Goal: Information Seeking & Learning: Understand process/instructions

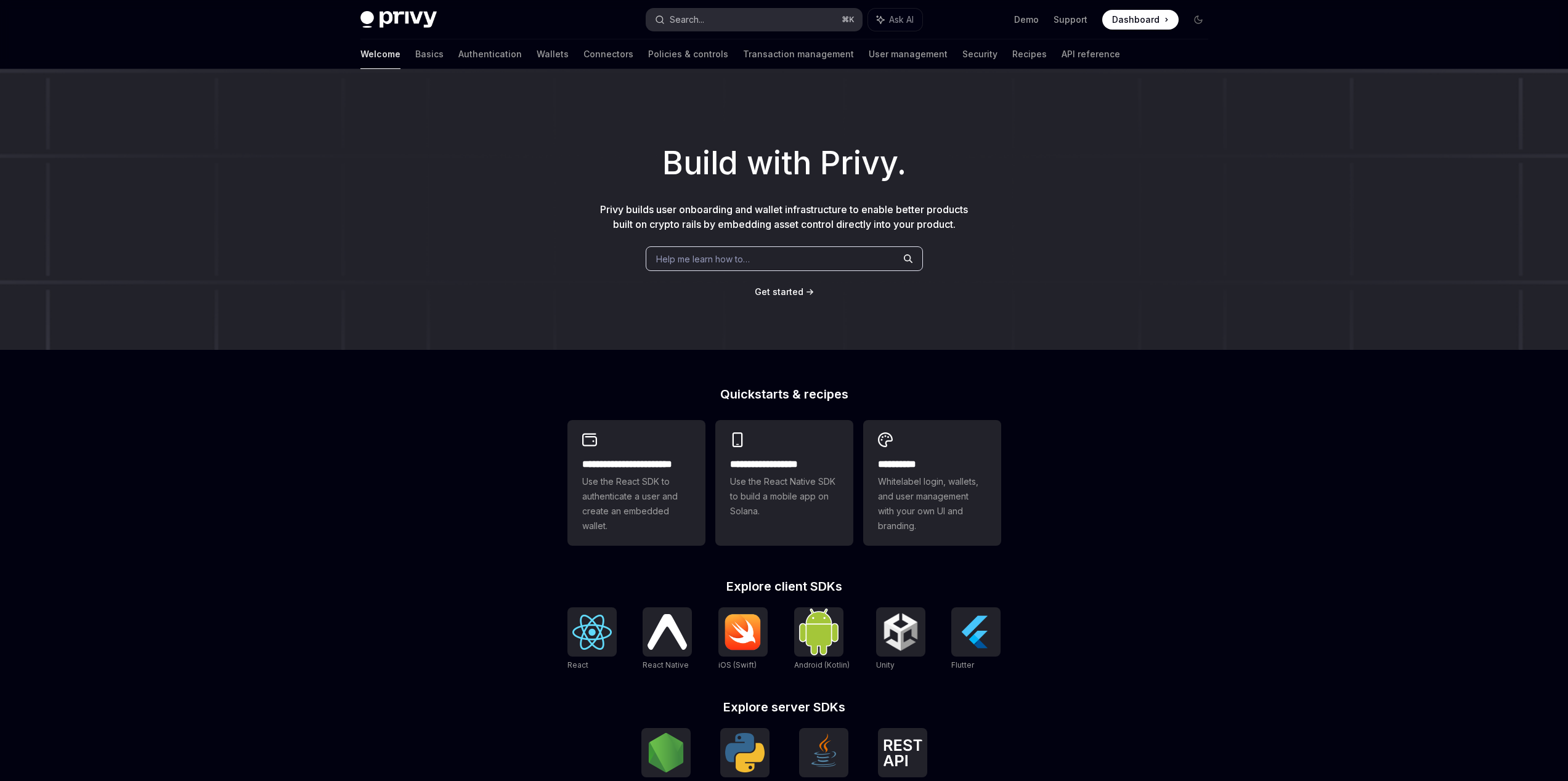
click at [712, 17] on button "Search... ⌘ K" at bounding box center [754, 20] width 215 height 22
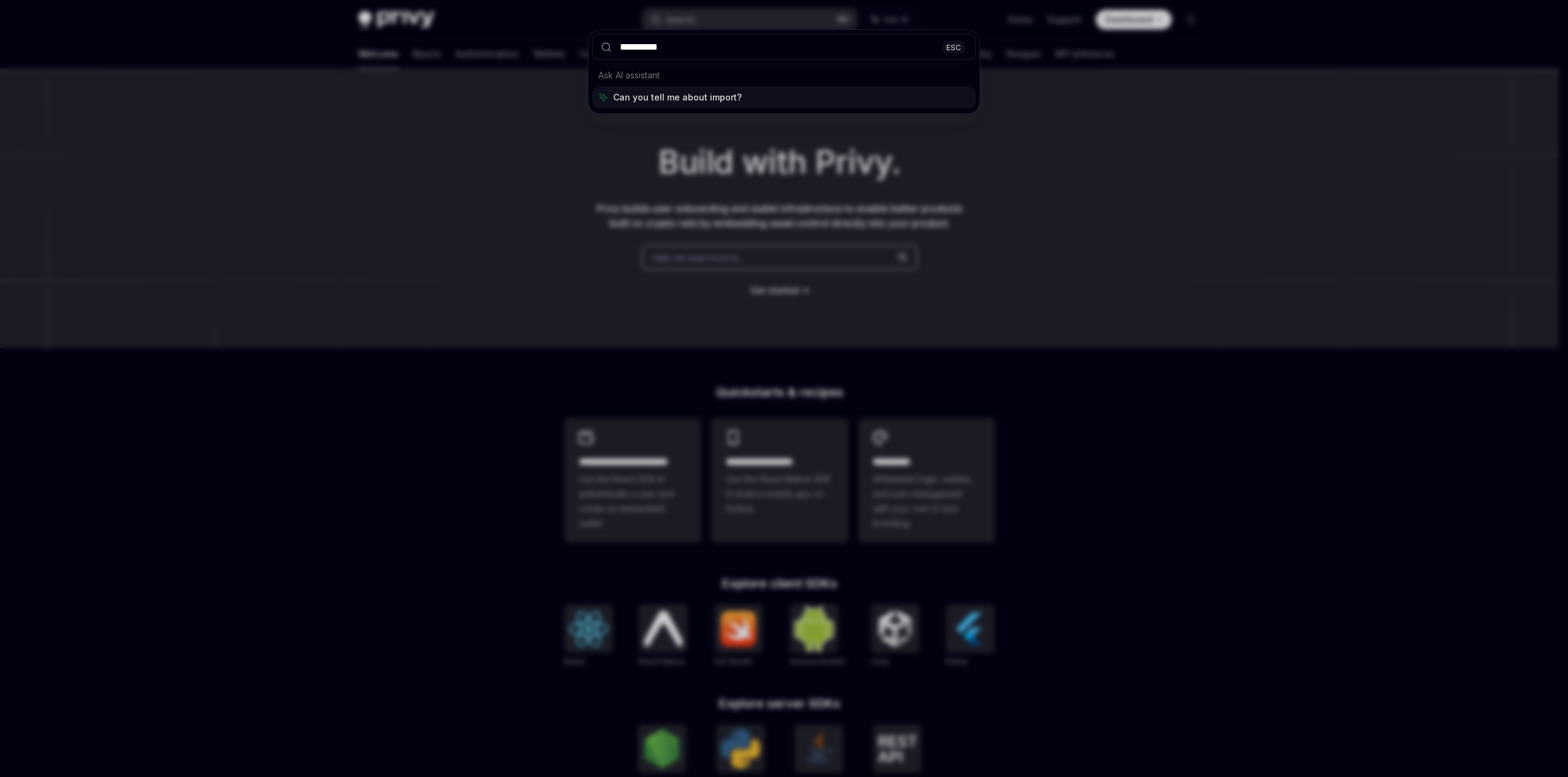
type input "**********"
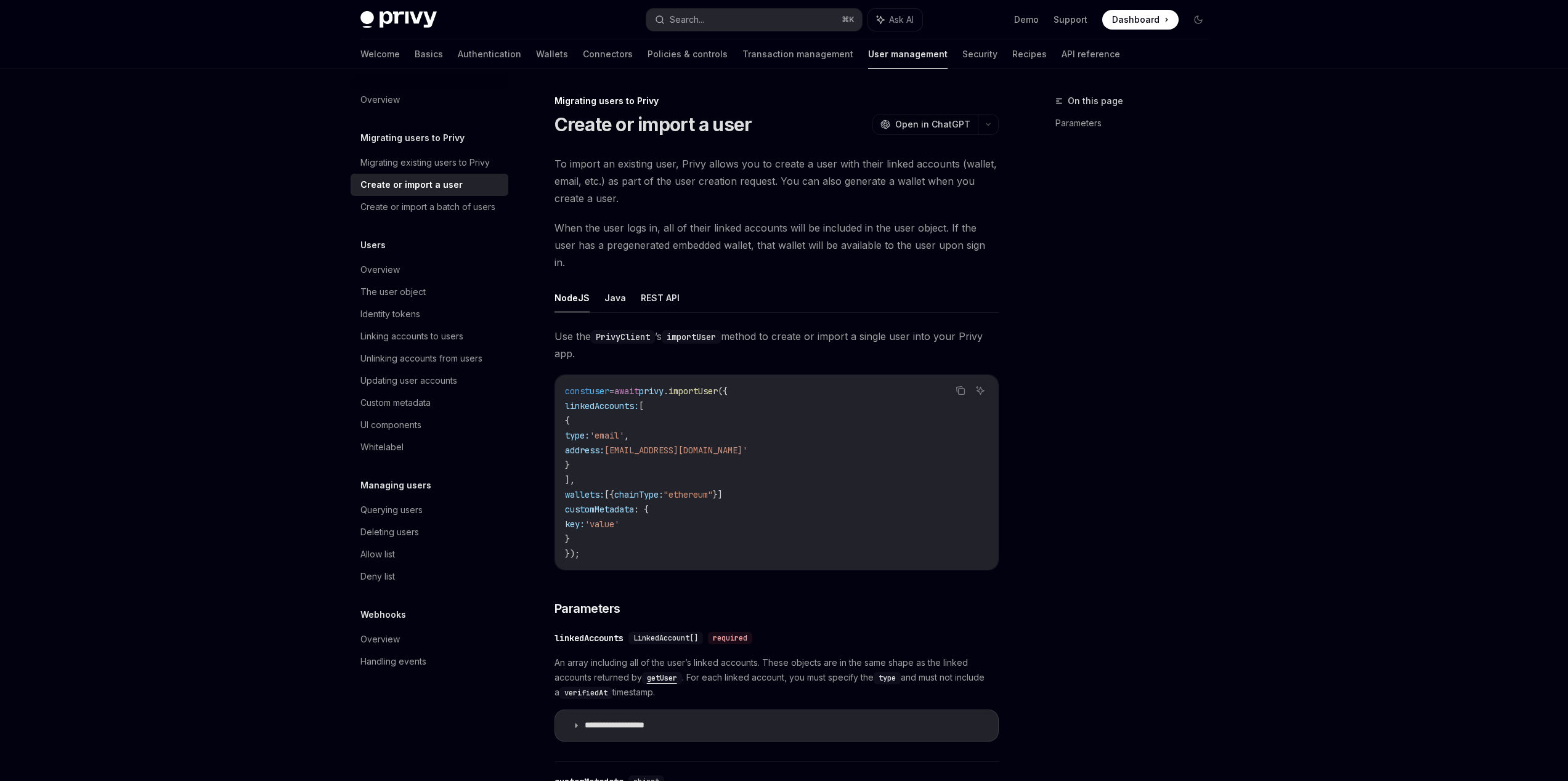
scroll to position [69, 0]
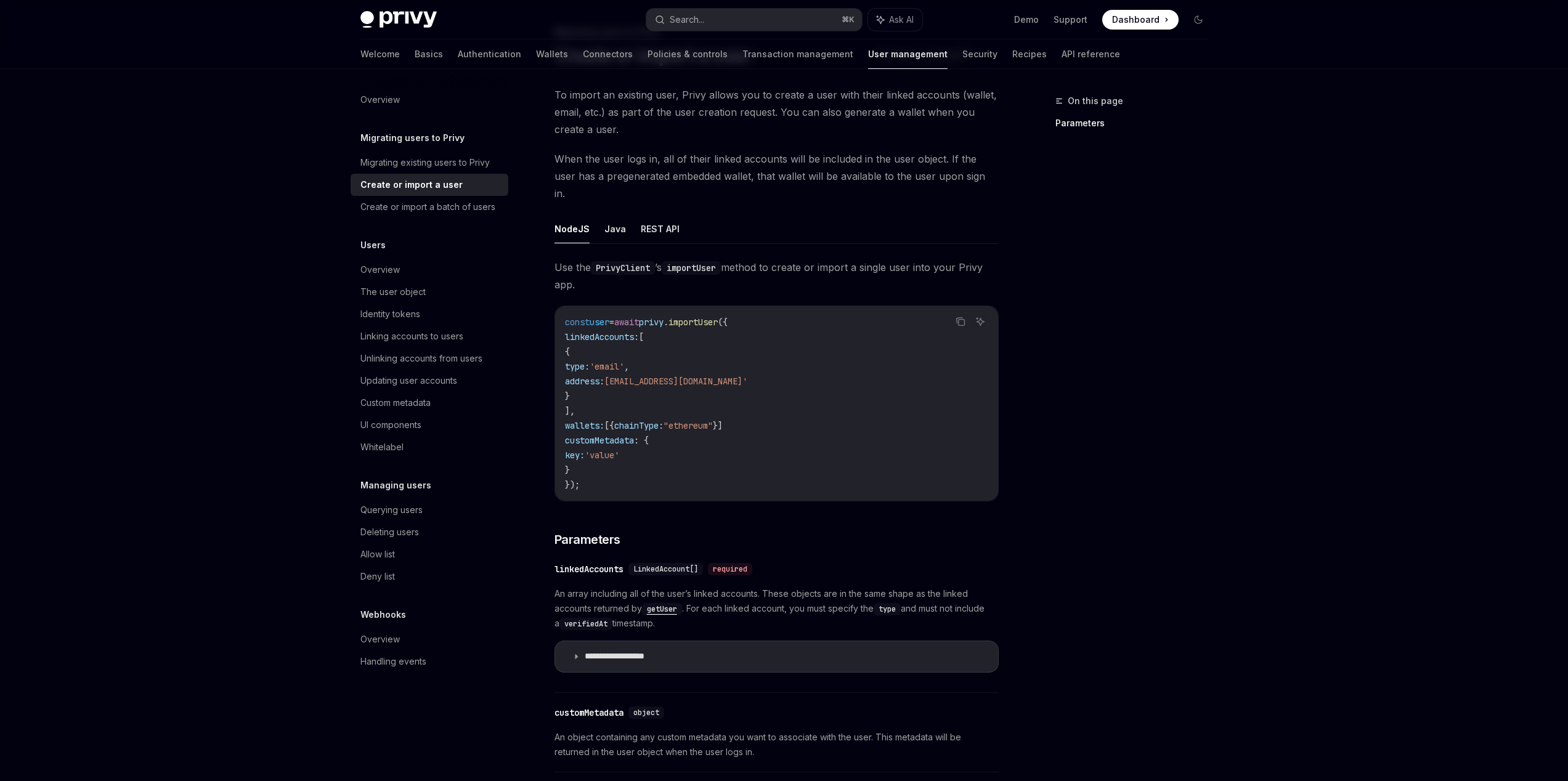
click at [684, 214] on ul "NodeJS Java REST API" at bounding box center [776, 228] width 444 height 29
click at [665, 214] on button "REST API" at bounding box center [659, 228] width 39 height 29
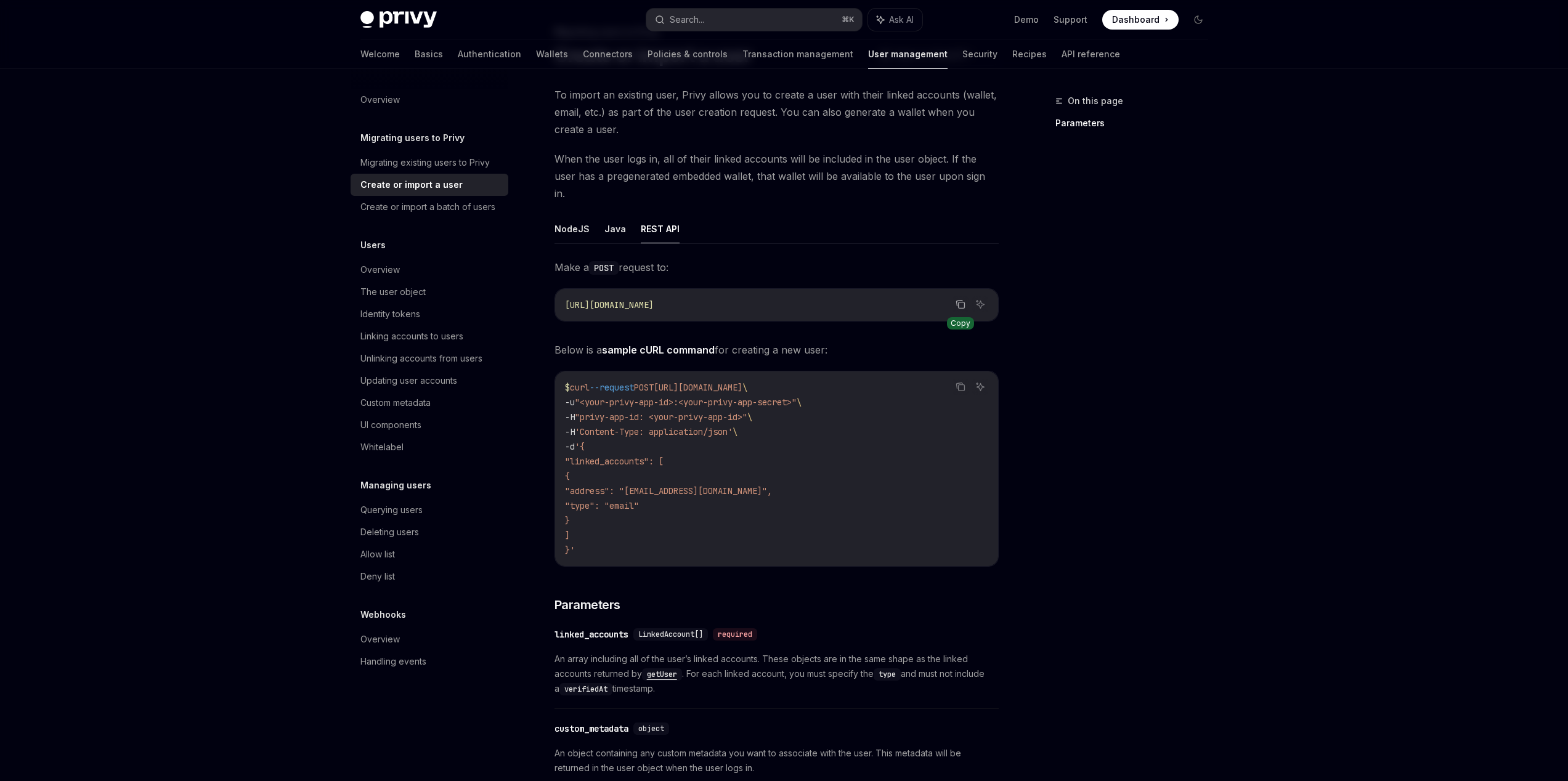
click at [963, 299] on icon "Copy the contents from the code block" at bounding box center [960, 304] width 10 height 10
click at [1153, 249] on div "On this page Parameters" at bounding box center [1124, 436] width 187 height 687
click at [740, 397] on span ""<your-privy-app-id>:<your-privy-app-secret>"" at bounding box center [685, 402] width 222 height 11
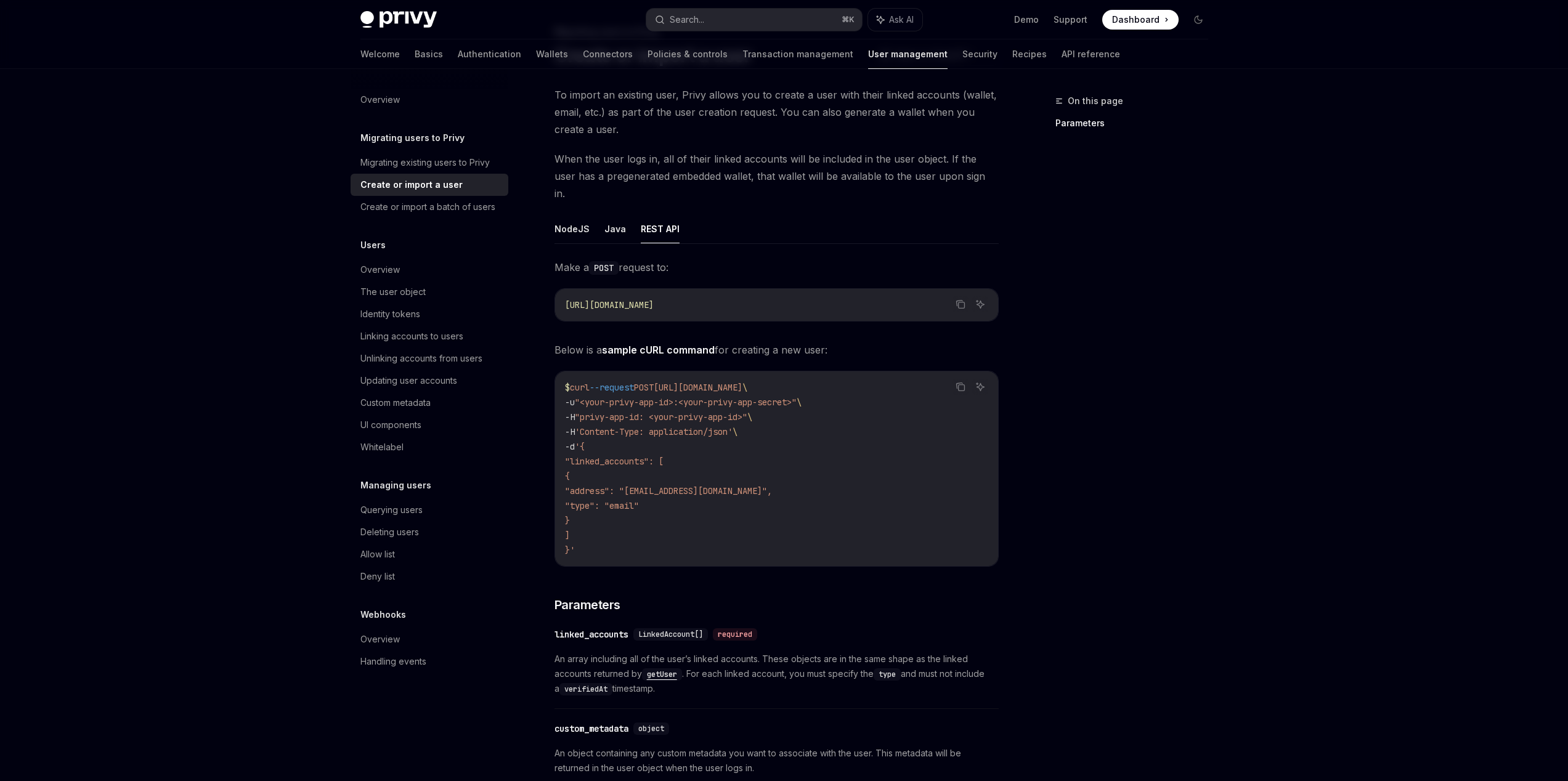
click at [808, 400] on code "$ curl --request POST https://auth.privy.io/api/v1/users \ -u "<your-privy-app-…" at bounding box center [776, 468] width 423 height 177
drag, startPoint x: 774, startPoint y: 397, endPoint x: 627, endPoint y: 386, distance: 147.4
click at [627, 386] on code "$ curl --request POST https://auth.privy.io/api/v1/users \ -u "<your-privy-app-…" at bounding box center [776, 468] width 423 height 177
drag, startPoint x: 789, startPoint y: 408, endPoint x: 785, endPoint y: 414, distance: 7.2
click at [788, 409] on code "$ curl --request POST https://auth.privy.io/api/v1/users \ -u "<your-privy-app-…" at bounding box center [776, 468] width 423 height 177
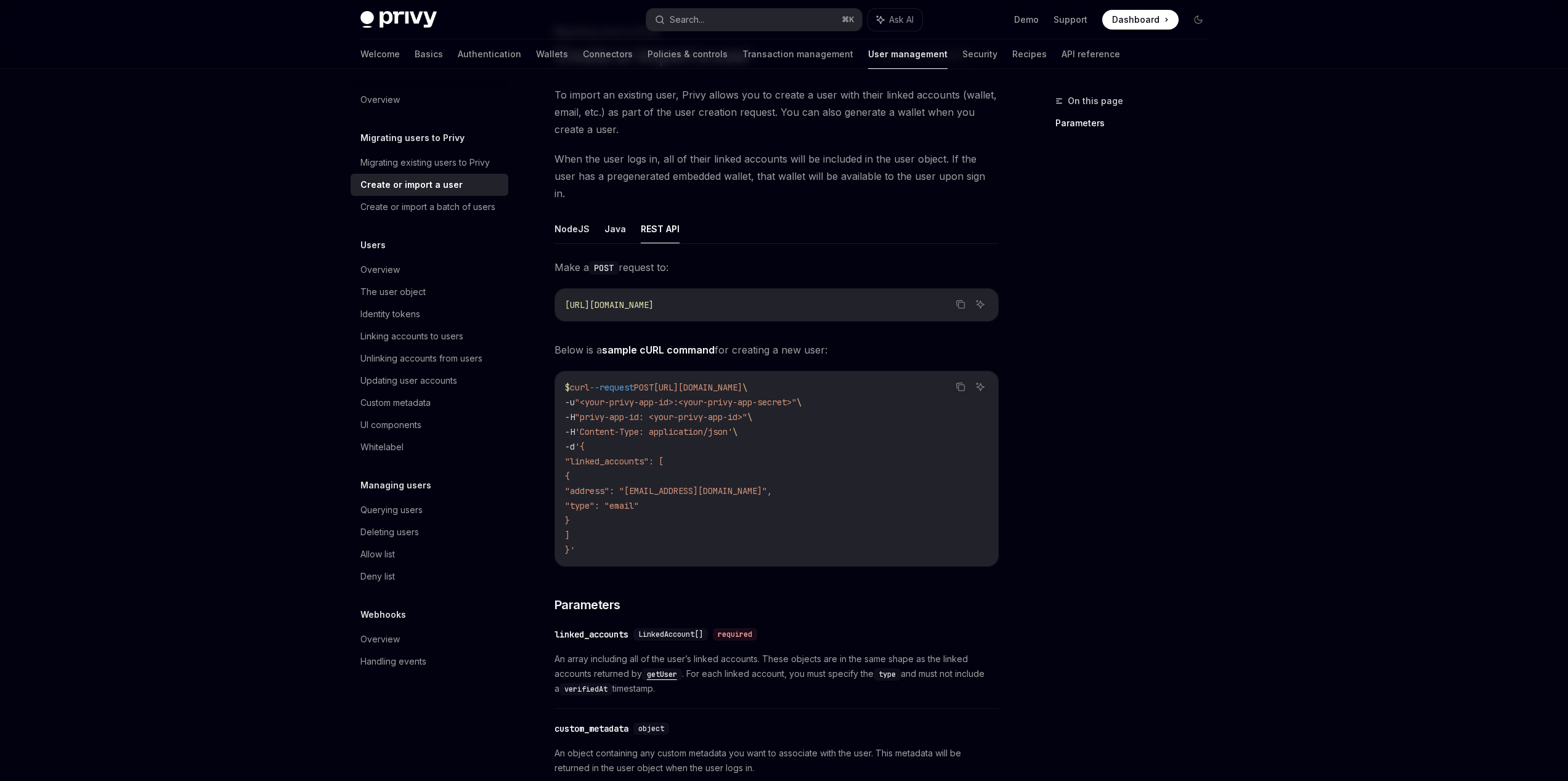
drag, startPoint x: 785, startPoint y: 414, endPoint x: 770, endPoint y: 410, distance: 15.5
click at [594, 380] on code "$ curl --request POST https://auth.privy.io/api/v1/users \ -u "<your-privy-app-…" at bounding box center [776, 468] width 423 height 177
click at [803, 413] on code "$ curl --request POST https://auth.privy.io/api/v1/users \ -u "<your-privy-app-…" at bounding box center [776, 468] width 423 height 177
drag, startPoint x: 763, startPoint y: 406, endPoint x: 608, endPoint y: 390, distance: 155.8
click at [596, 392] on code "$ curl --request POST https://auth.privy.io/api/v1/users \ -u "<your-privy-app-…" at bounding box center [776, 468] width 423 height 177
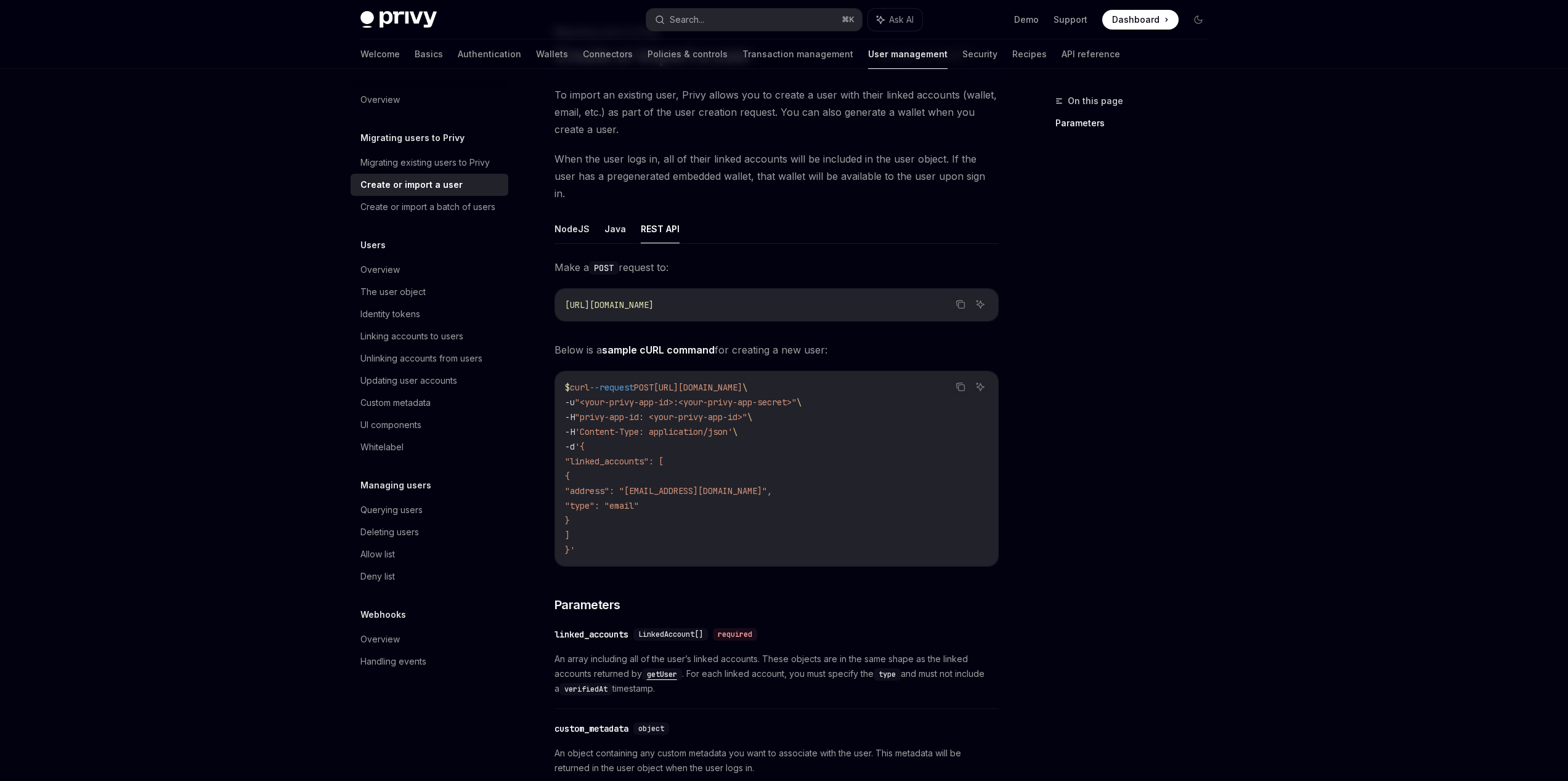
drag, startPoint x: 825, startPoint y: 415, endPoint x: 831, endPoint y: 416, distance: 6.1
click at [836, 416] on code "$ curl --request POST https://auth.privy.io/api/v1/users \ -u "<your-privy-app-…" at bounding box center [776, 468] width 423 height 177
drag, startPoint x: 831, startPoint y: 416, endPoint x: 755, endPoint y: 405, distance: 76.8
click at [563, 384] on div "$ curl --request POST https://auth.privy.io/api/v1/users \ -u "<your-privy-app-…" at bounding box center [776, 468] width 443 height 194
click at [802, 410] on code "$ curl --request POST https://auth.privy.io/api/v1/users \ -u "<your-privy-app-…" at bounding box center [776, 468] width 423 height 177
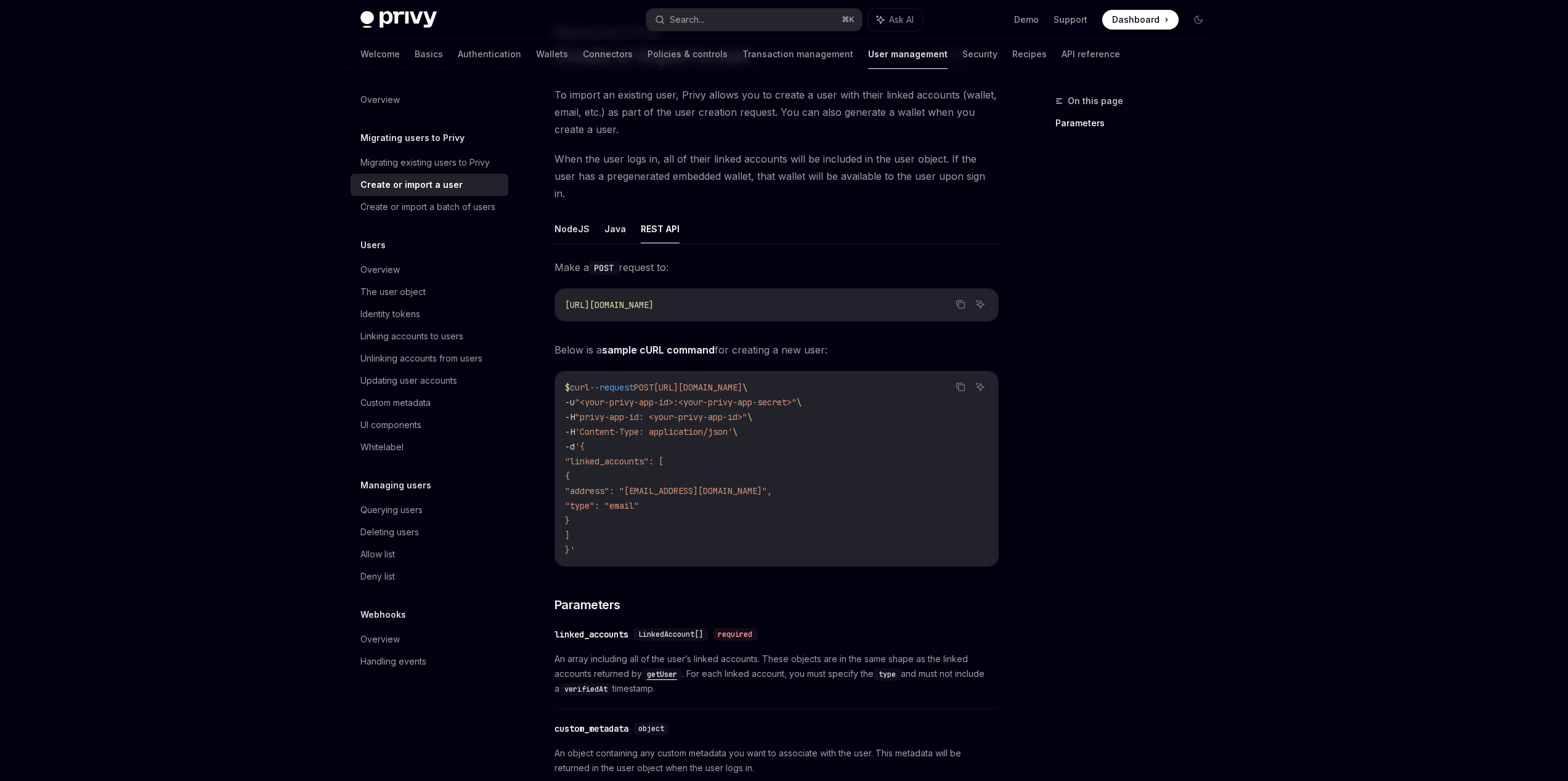
drag, startPoint x: 799, startPoint y: 416, endPoint x: 571, endPoint y: 390, distance: 229.5
click at [571, 391] on code "$ curl --request POST https://auth.privy.io/api/v1/users \ -u "<your-privy-app-…" at bounding box center [776, 468] width 423 height 177
click at [810, 415] on code "$ curl --request POST https://auth.privy.io/api/v1/users \ -u "<your-privy-app-…" at bounding box center [776, 468] width 423 height 177
drag, startPoint x: 786, startPoint y: 410, endPoint x: 591, endPoint y: 383, distance: 196.9
click at [586, 384] on code "$ curl --request POST https://auth.privy.io/api/v1/users \ -u "<your-privy-app-…" at bounding box center [776, 468] width 423 height 177
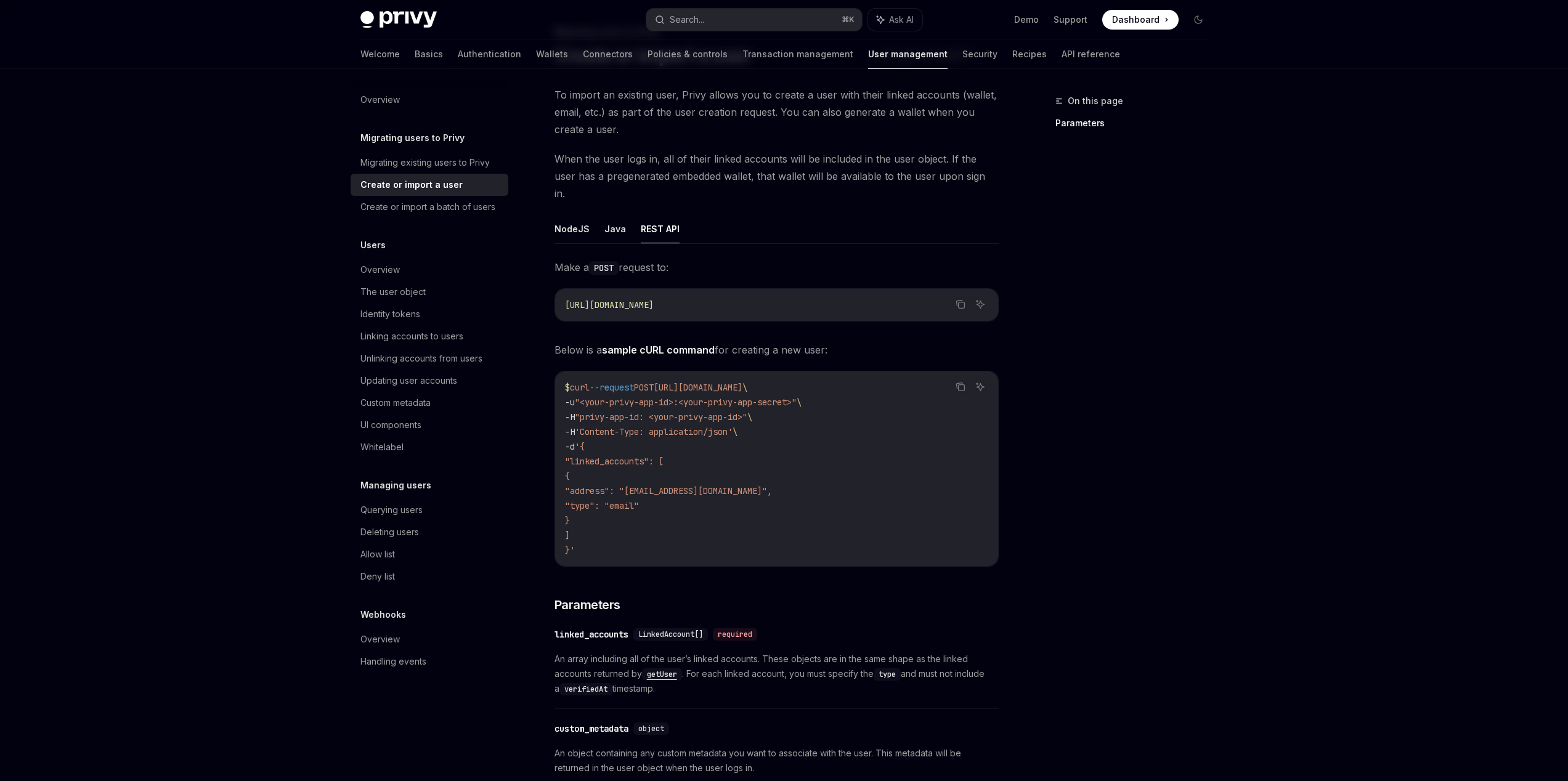
drag, startPoint x: 809, startPoint y: 406, endPoint x: 815, endPoint y: 408, distance: 6.3
click at [815, 408] on code "$ curl --request POST https://auth.privy.io/api/v1/users \ -u "<your-privy-app-…" at bounding box center [776, 468] width 423 height 177
drag, startPoint x: 720, startPoint y: 399, endPoint x: 638, endPoint y: 391, distance: 82.4
click at [621, 388] on code "$ curl --request POST https://auth.privy.io/api/v1/users \ -u "<your-privy-app-…" at bounding box center [776, 468] width 423 height 177
click at [815, 410] on code "$ curl --request POST https://auth.privy.io/api/v1/users \ -u "<your-privy-app-…" at bounding box center [776, 468] width 423 height 177
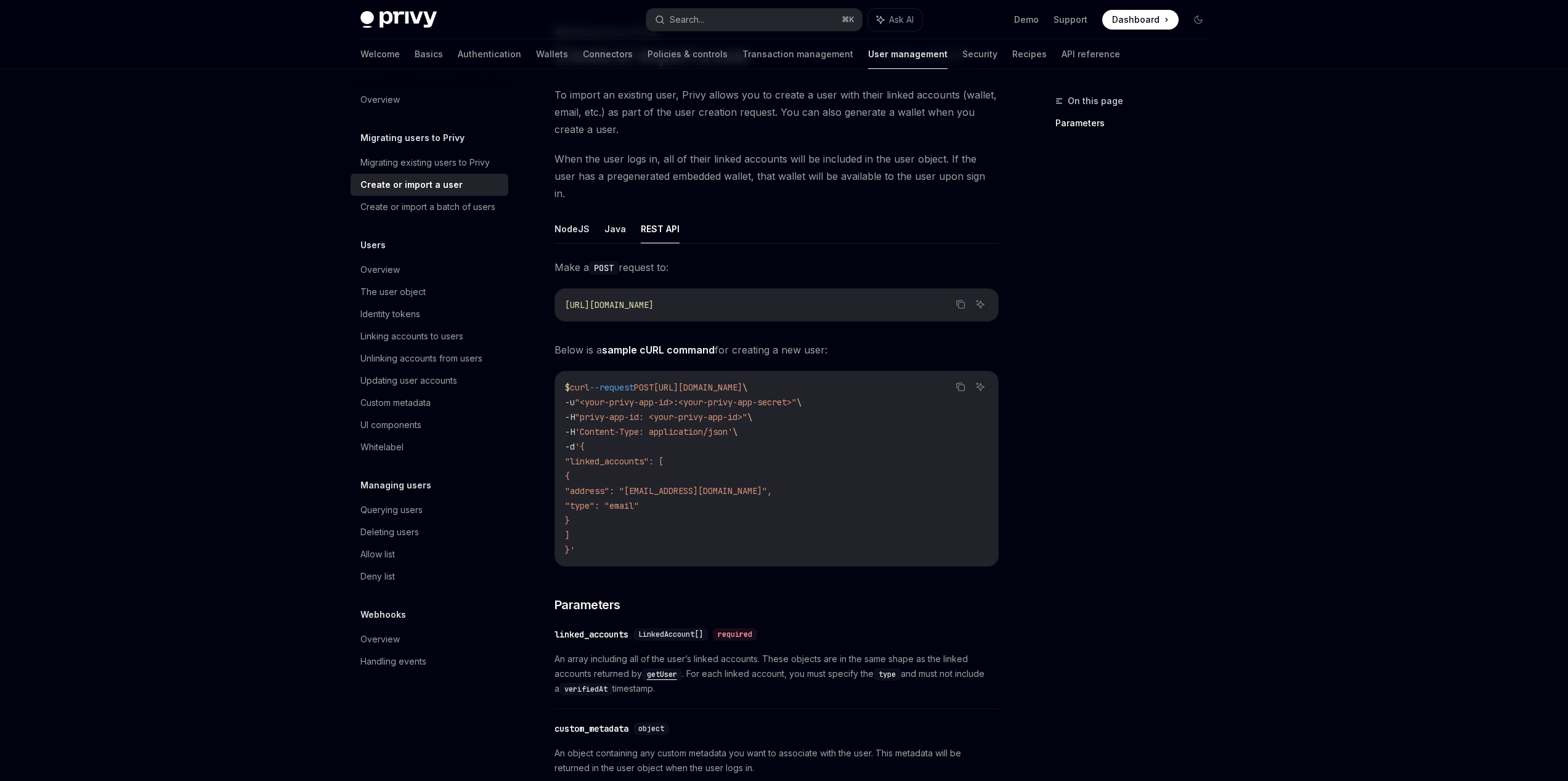
drag, startPoint x: 817, startPoint y: 418, endPoint x: 672, endPoint y: 402, distance: 145.9
click at [558, 388] on div "$ curl --request POST https://auth.privy.io/api/v1/users \ -u "<your-privy-app-…" at bounding box center [776, 468] width 443 height 194
drag, startPoint x: 770, startPoint y: 414, endPoint x: 791, endPoint y: 415, distance: 21.0
click at [770, 414] on code "$ curl --request POST https://auth.privy.io/api/v1/users \ -u "<your-privy-app-…" at bounding box center [776, 468] width 423 height 177
drag, startPoint x: 791, startPoint y: 415, endPoint x: 599, endPoint y: 397, distance: 192.8
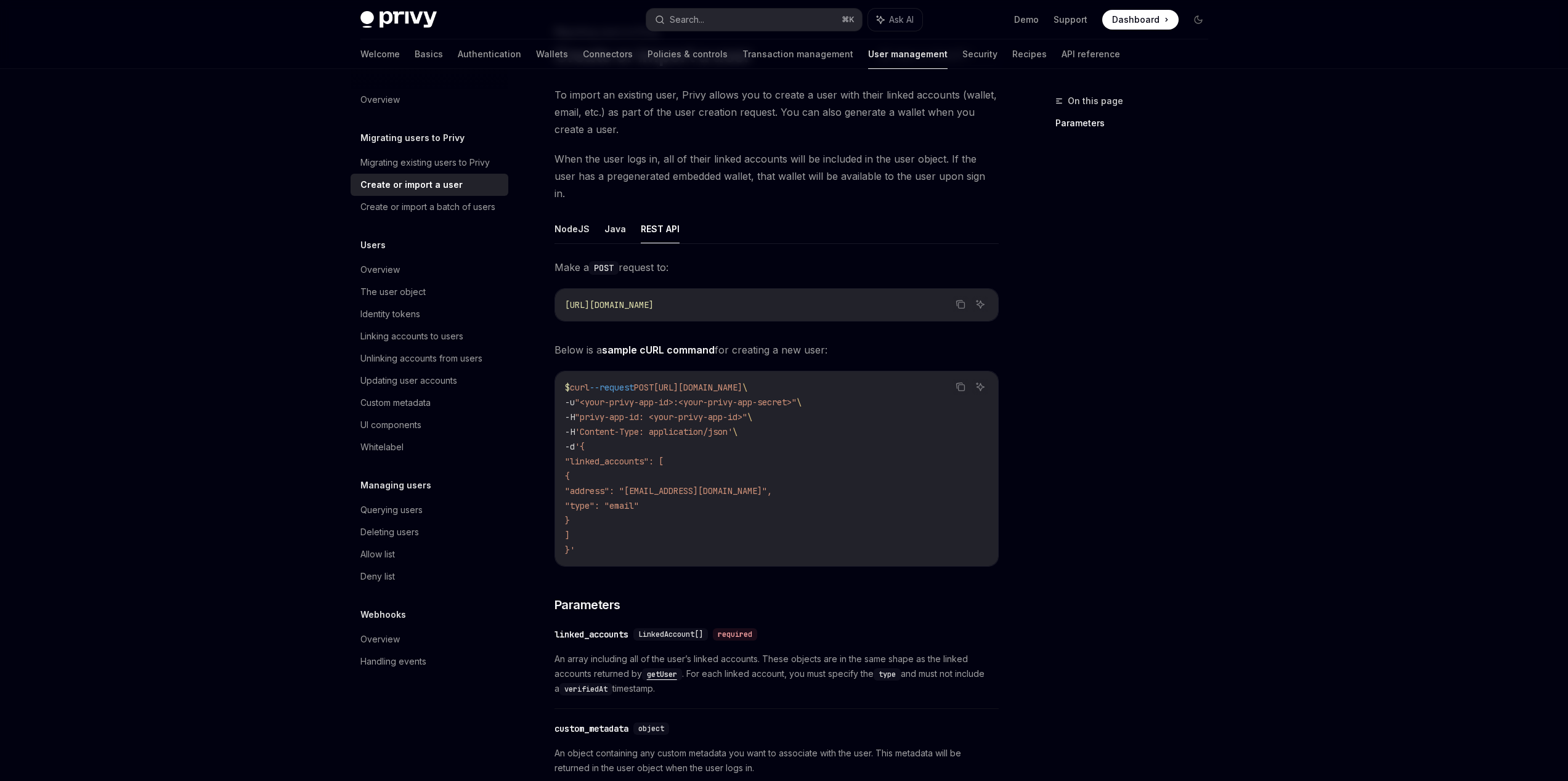
click at [803, 412] on code "$ curl --request POST https://auth.privy.io/api/v1/users \ -u "<your-privy-app-…" at bounding box center [776, 468] width 423 height 177
drag, startPoint x: 779, startPoint y: 410, endPoint x: 578, endPoint y: 387, distance: 202.3
click at [578, 387] on code "$ curl --request POST https://auth.privy.io/api/v1/users \ -u "<your-privy-app-…" at bounding box center [776, 468] width 423 height 177
click at [779, 414] on code "$ curl --request POST https://auth.privy.io/api/v1/users \ -u "<your-privy-app-…" at bounding box center [776, 468] width 423 height 177
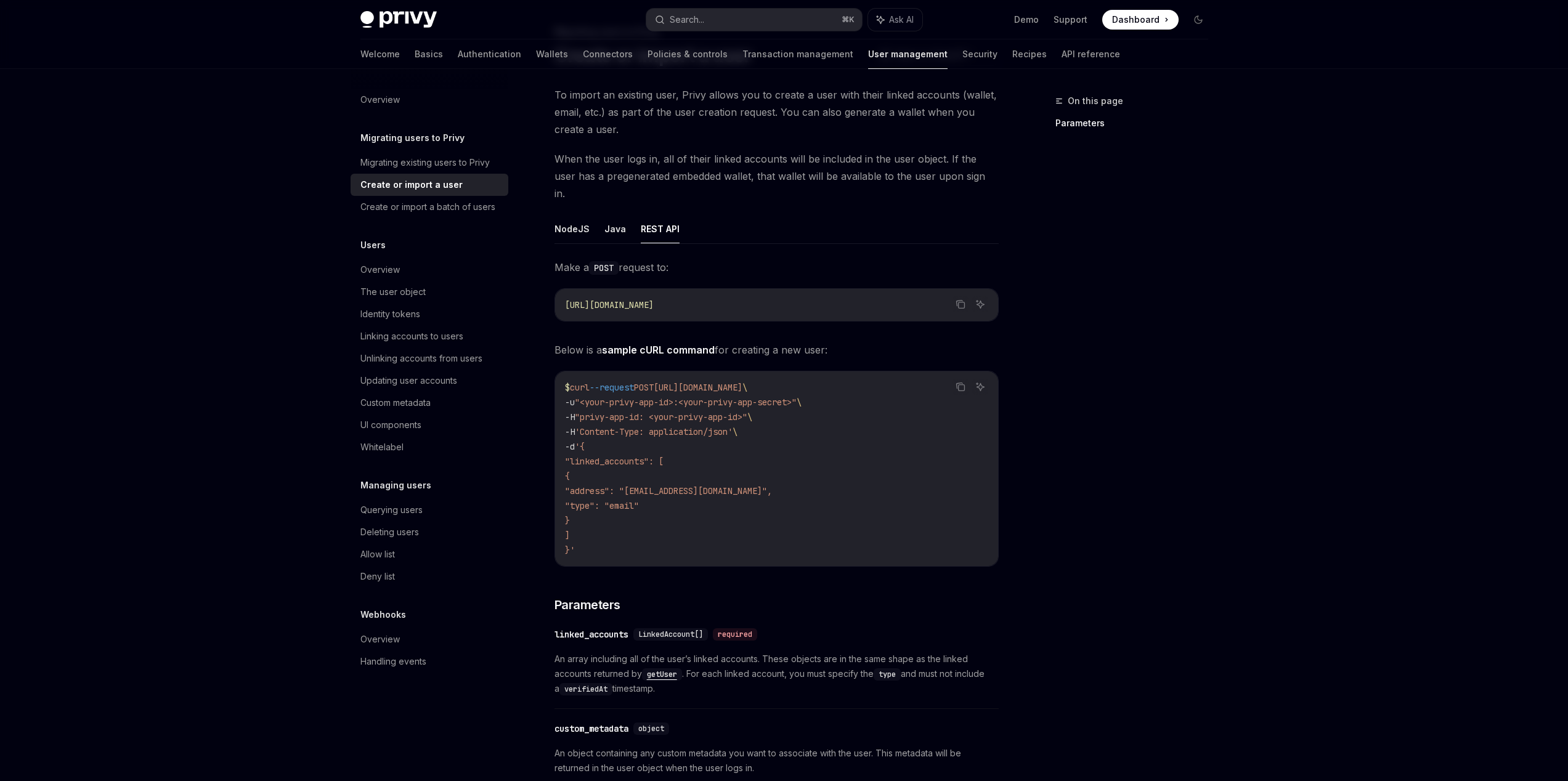
drag, startPoint x: 753, startPoint y: 414, endPoint x: 764, endPoint y: 412, distance: 11.2
click at [574, 392] on code "$ curl --request POST https://auth.privy.io/api/v1/users \ -u "<your-privy-app-…" at bounding box center [776, 468] width 423 height 177
click at [789, 413] on code "$ curl --request POST https://auth.privy.io/api/v1/users \ -u "<your-privy-app-…" at bounding box center [776, 468] width 423 height 177
drag, startPoint x: 803, startPoint y: 415, endPoint x: 609, endPoint y: 388, distance: 195.9
click at [563, 380] on div "$ curl --request POST https://auth.privy.io/api/v1/users \ -u "<your-privy-app-…" at bounding box center [776, 468] width 443 height 194
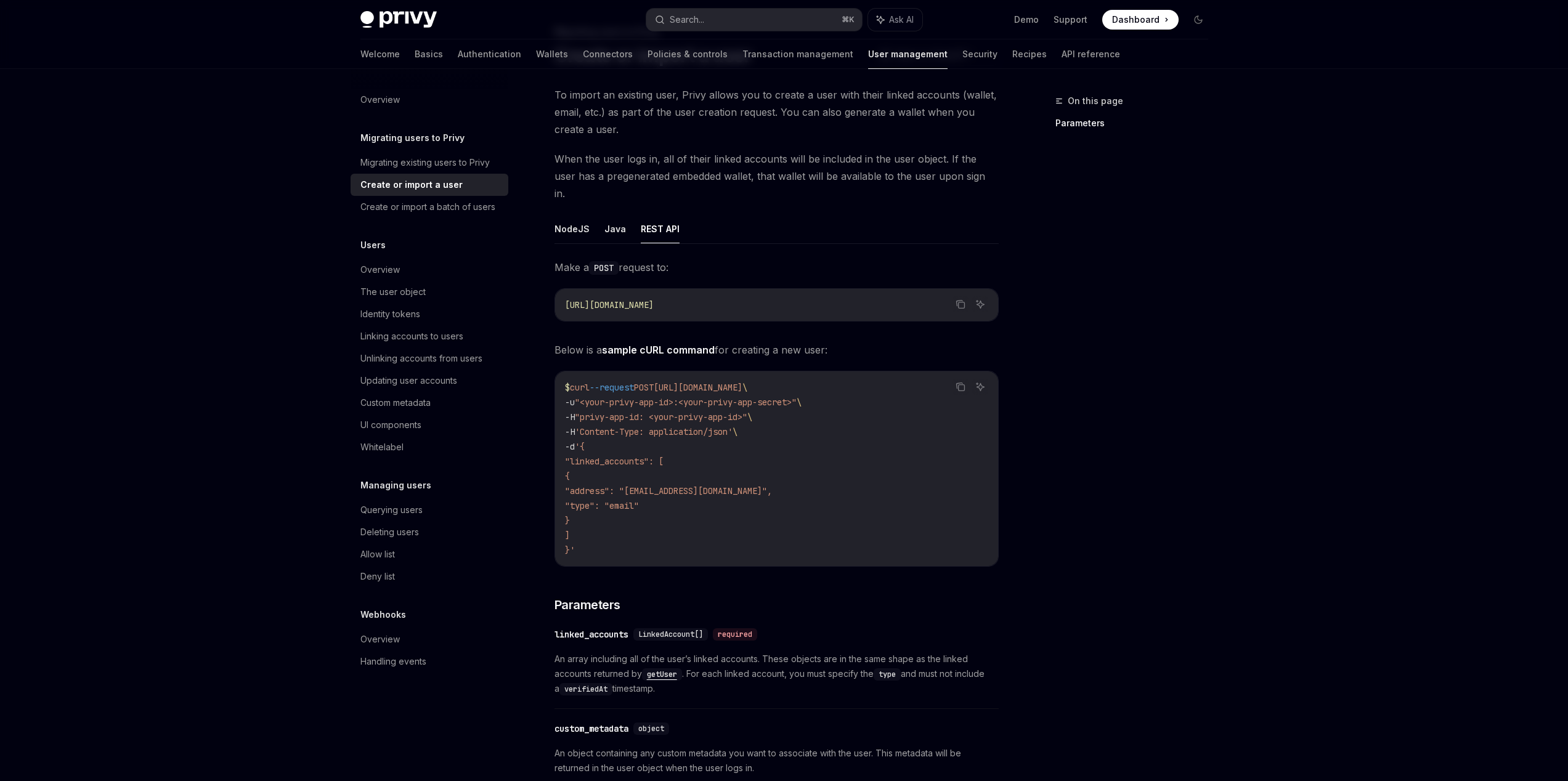
drag, startPoint x: 798, startPoint y: 407, endPoint x: 806, endPoint y: 405, distance: 8.2
click at [806, 407] on code "$ curl --request POST https://auth.privy.io/api/v1/users \ -u "<your-privy-app-…" at bounding box center [776, 468] width 423 height 177
click at [725, 397] on span ""<your-privy-app-id>:<your-privy-app-secret>"" at bounding box center [685, 402] width 222 height 11
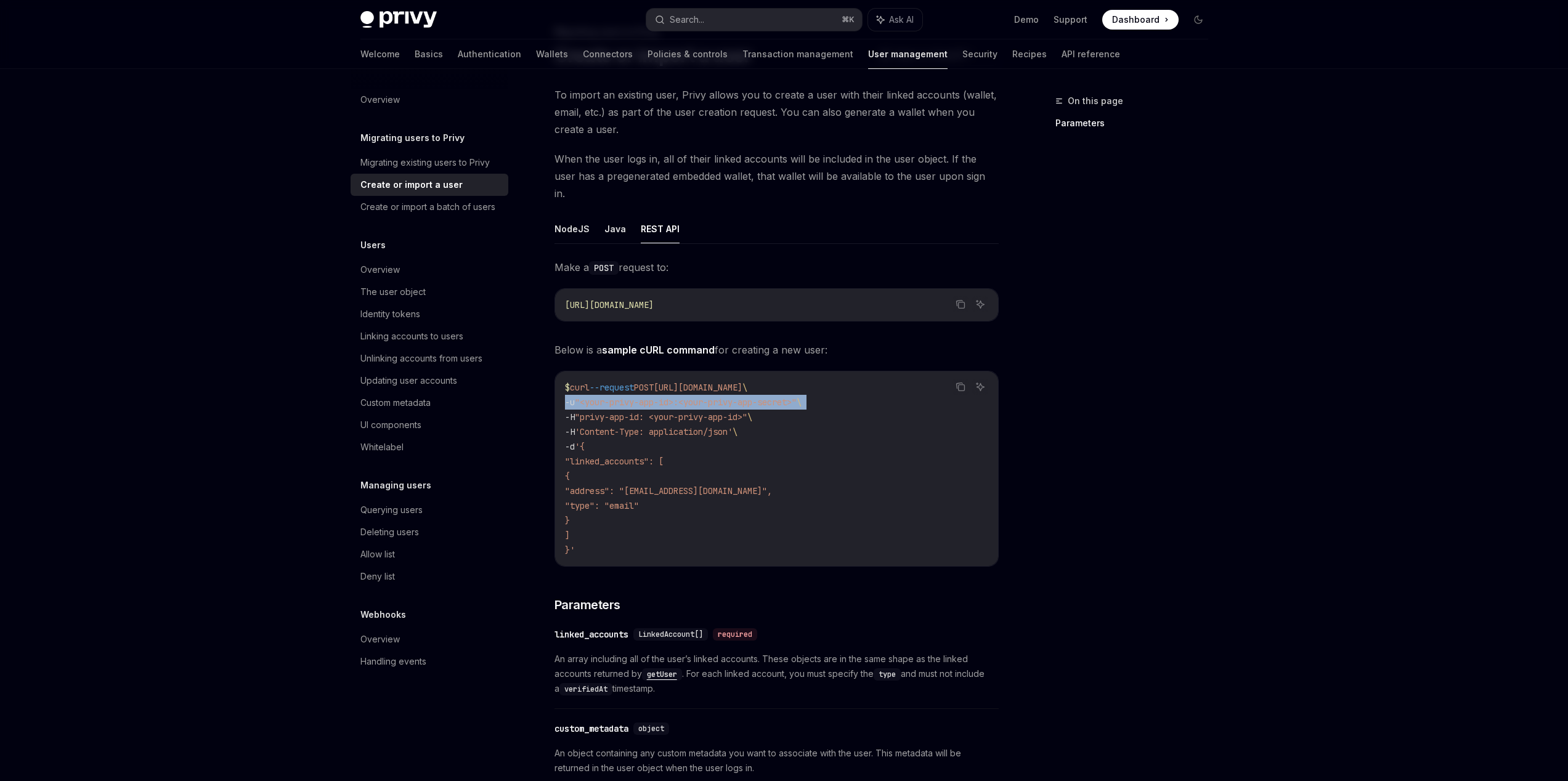
click at [733, 397] on span ""<your-privy-app-id>:<your-privy-app-secret>"" at bounding box center [685, 402] width 222 height 11
click at [725, 397] on span ""<your-privy-app-id>:<your-privy-app-secret>"" at bounding box center [685, 402] width 222 height 11
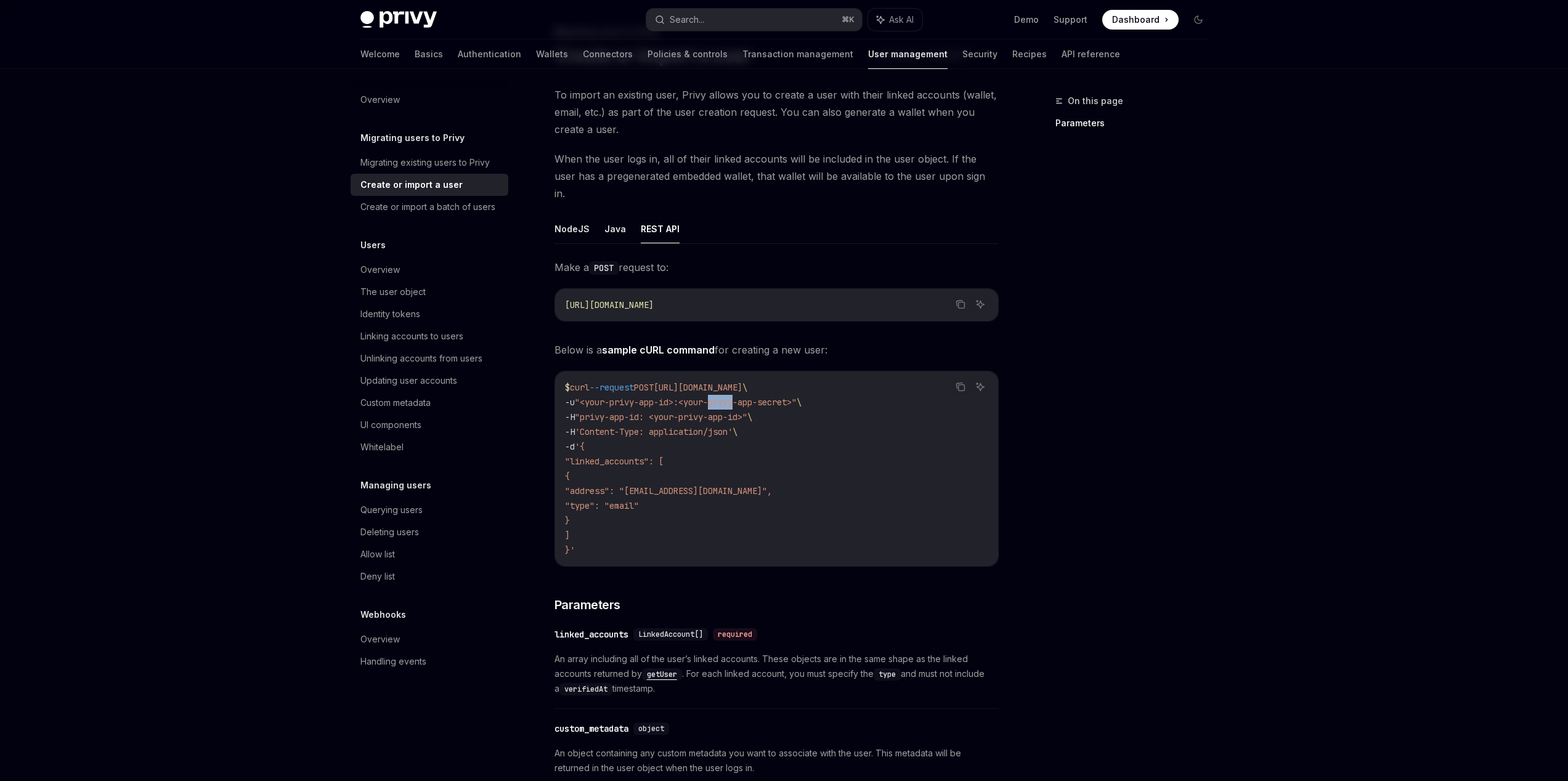
click at [725, 397] on span ""<your-privy-app-id>:<your-privy-app-secret>"" at bounding box center [685, 402] width 222 height 11
click at [723, 393] on code "$ curl --request POST https://auth.privy.io/api/v1/users \ -u "<your-privy-app-…" at bounding box center [776, 468] width 423 height 177
click at [723, 397] on span ""<your-privy-app-id>:<your-privy-app-secret>"" at bounding box center [685, 402] width 222 height 11
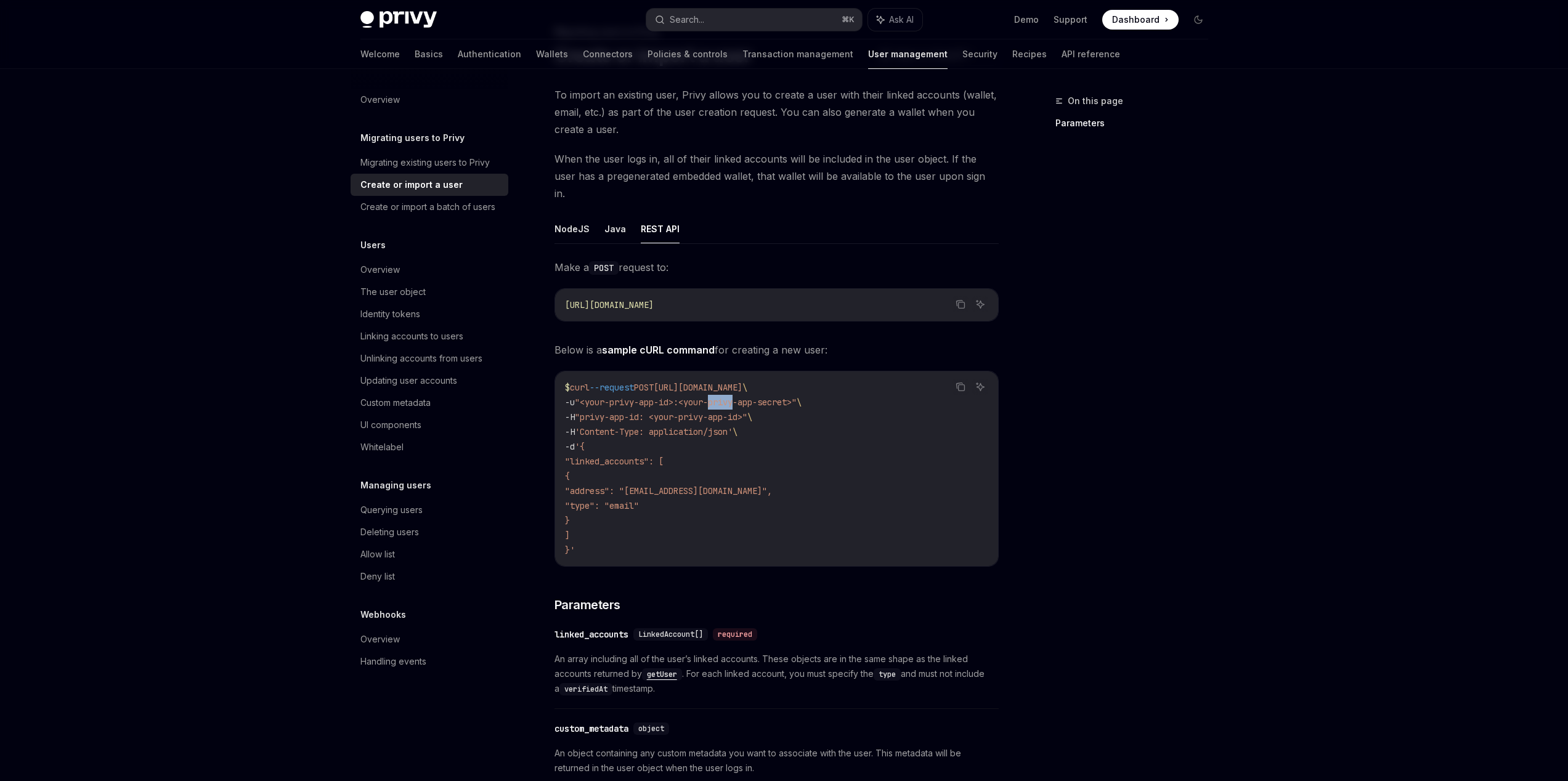
click at [723, 397] on span ""<your-privy-app-id>:<your-privy-app-secret>"" at bounding box center [685, 402] width 222 height 11
click at [725, 393] on code "$ curl --request POST https://auth.privy.io/api/v1/users \ -u "<your-privy-app-…" at bounding box center [776, 468] width 423 height 177
click at [725, 393] on code "$ curl --request POST https://auth.privy.io/api/v1/users \ -u "<your-privy-app-…" at bounding box center [776, 468] width 423 height 177
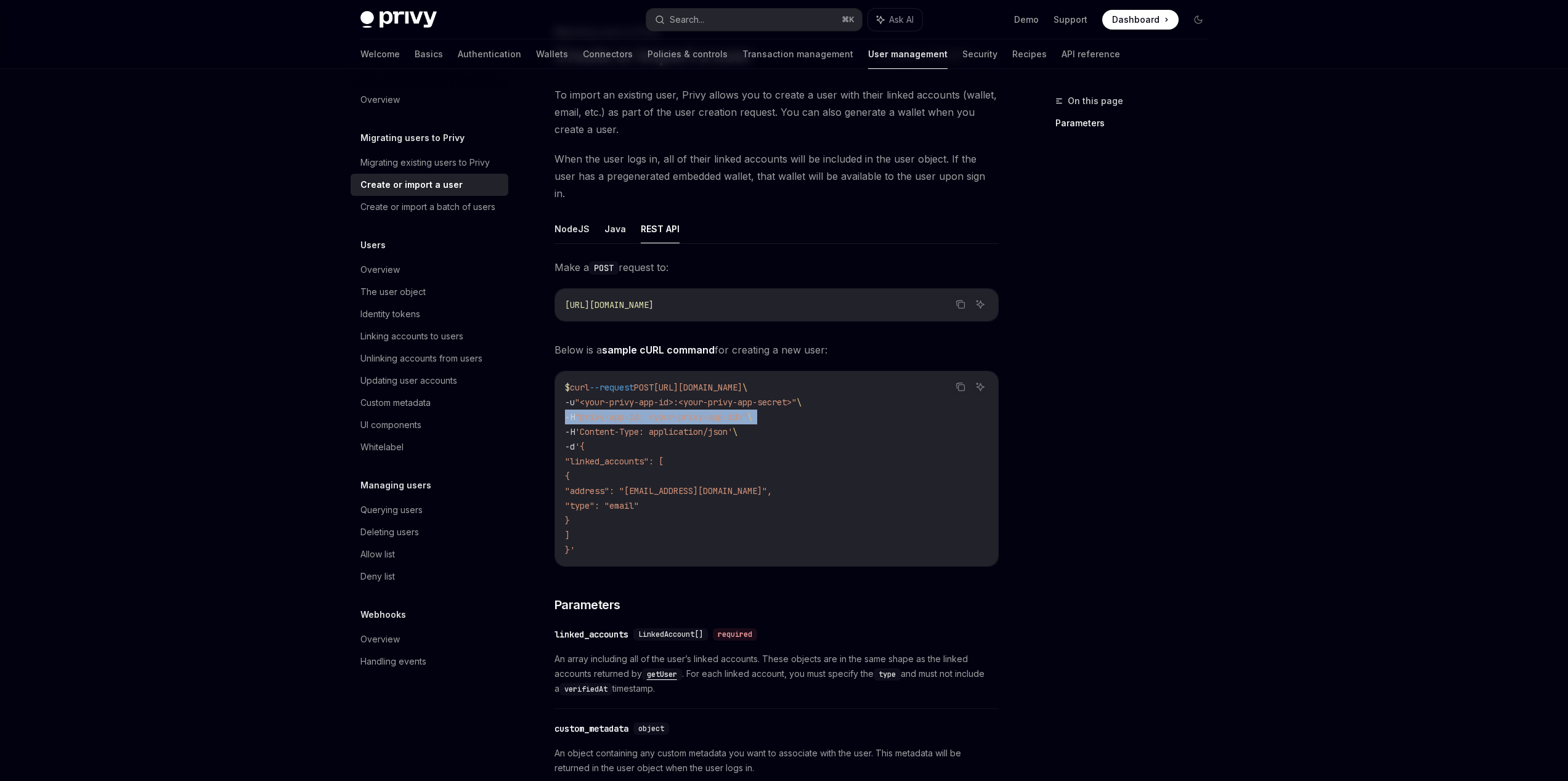
click at [725, 411] on span ""privy-app-id: <your-privy-app-id>"" at bounding box center [661, 416] width 172 height 11
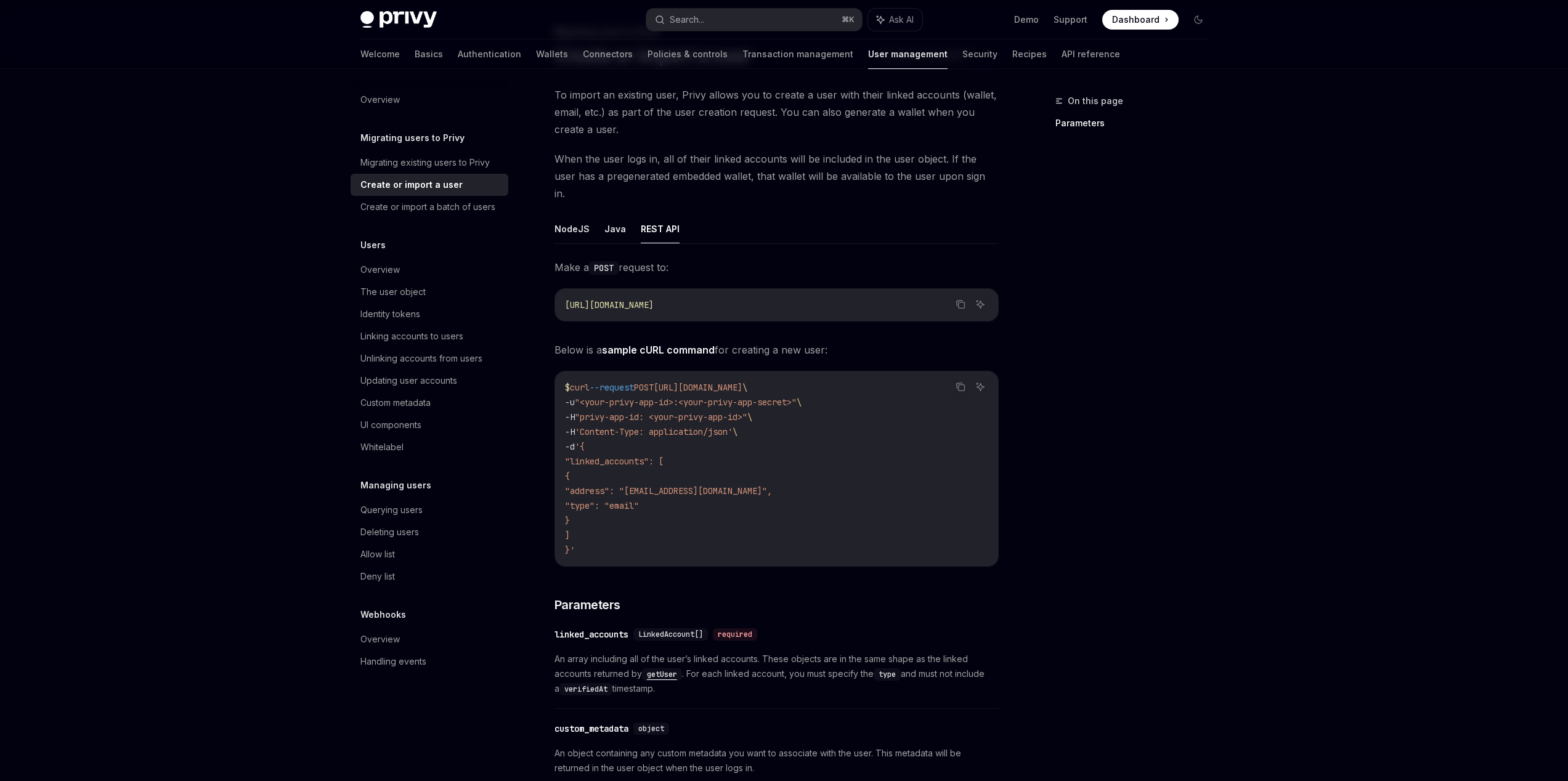
click at [726, 397] on span ""<your-privy-app-id>:<your-privy-app-secret>"" at bounding box center [685, 402] width 222 height 11
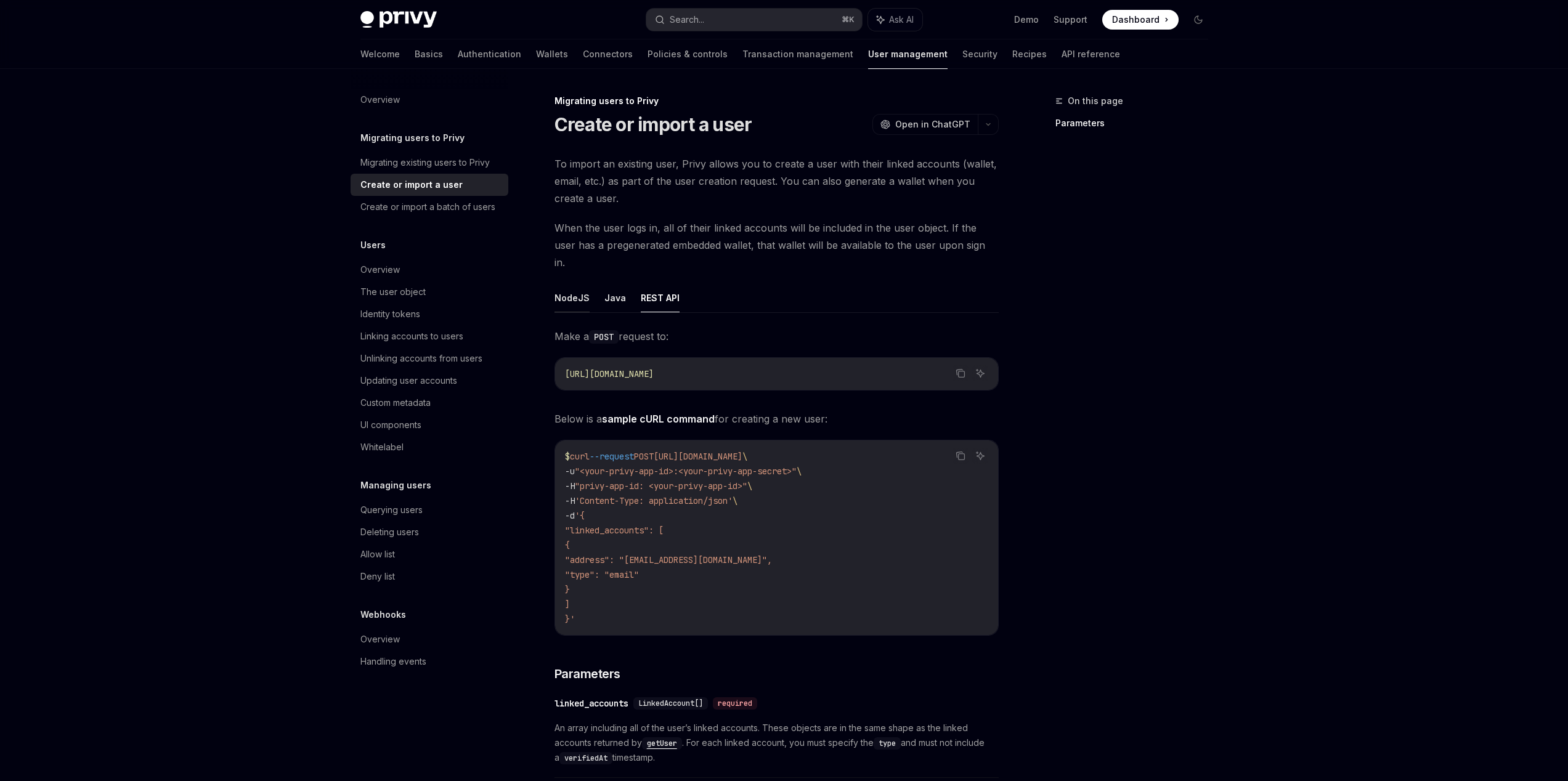
click at [576, 283] on button "NodeJS" at bounding box center [572, 298] width 35 height 29
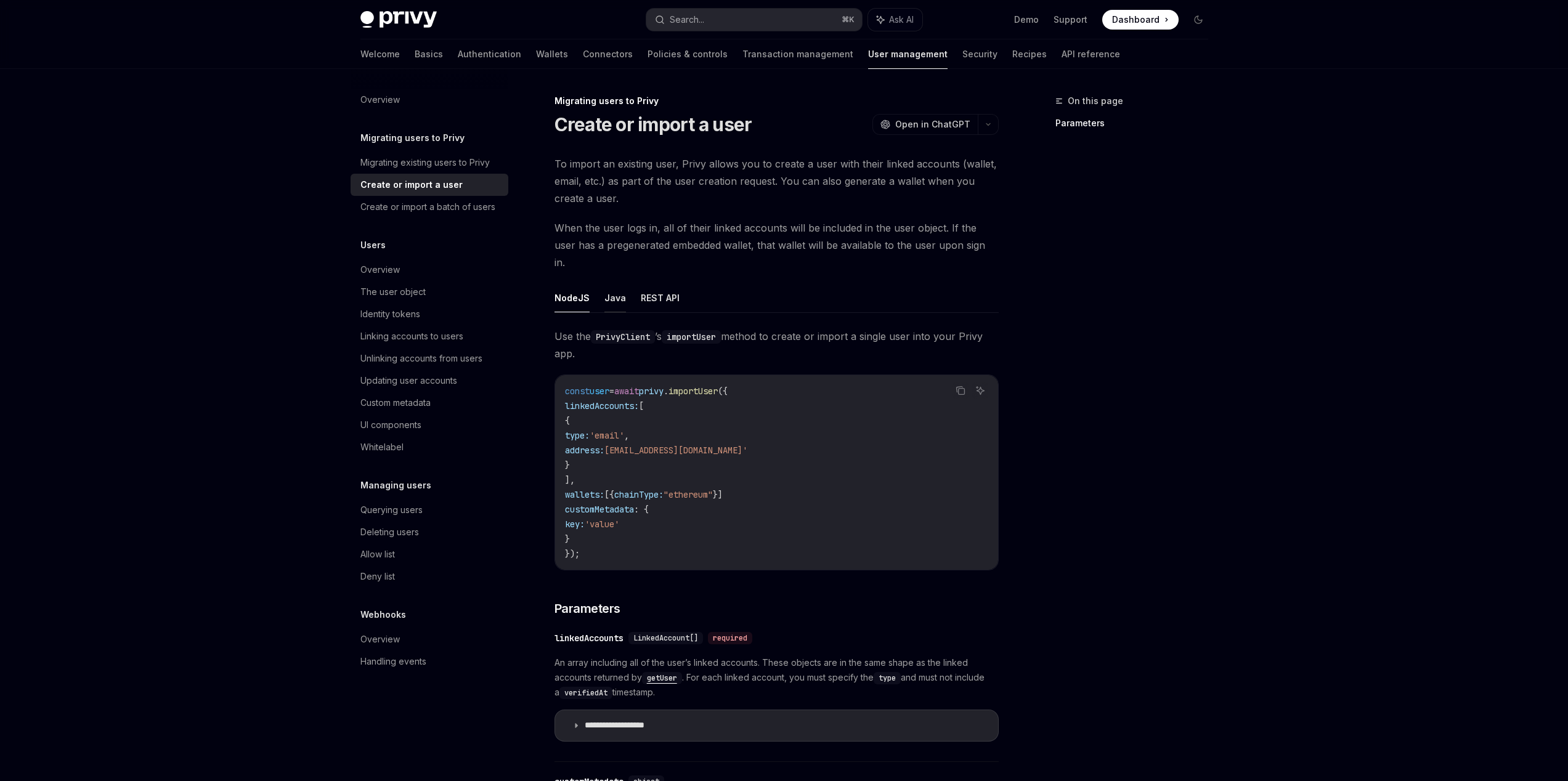
click at [619, 283] on button "Java" at bounding box center [615, 298] width 22 height 29
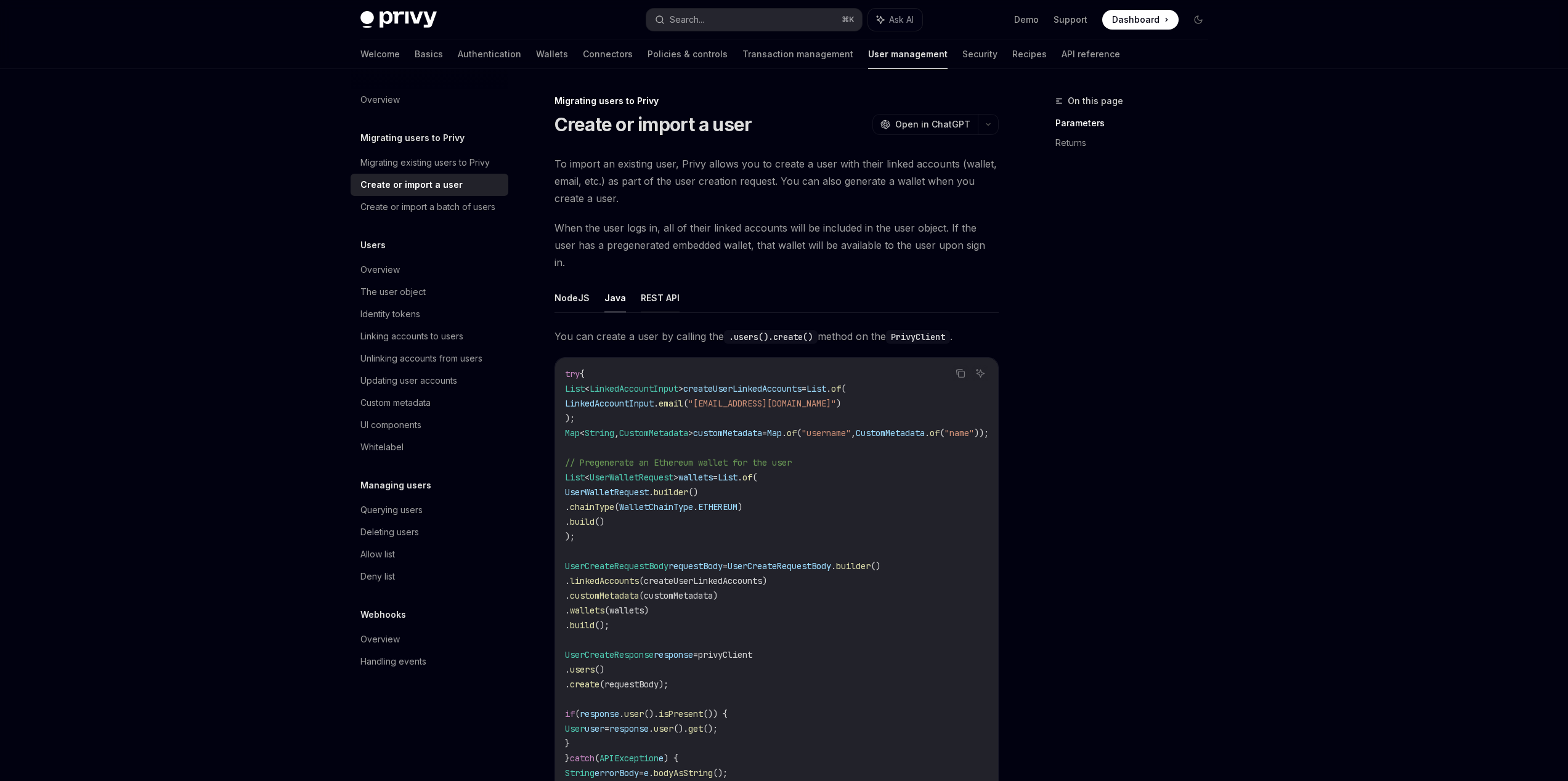
click at [649, 283] on button "REST API" at bounding box center [659, 298] width 39 height 29
type textarea "*"
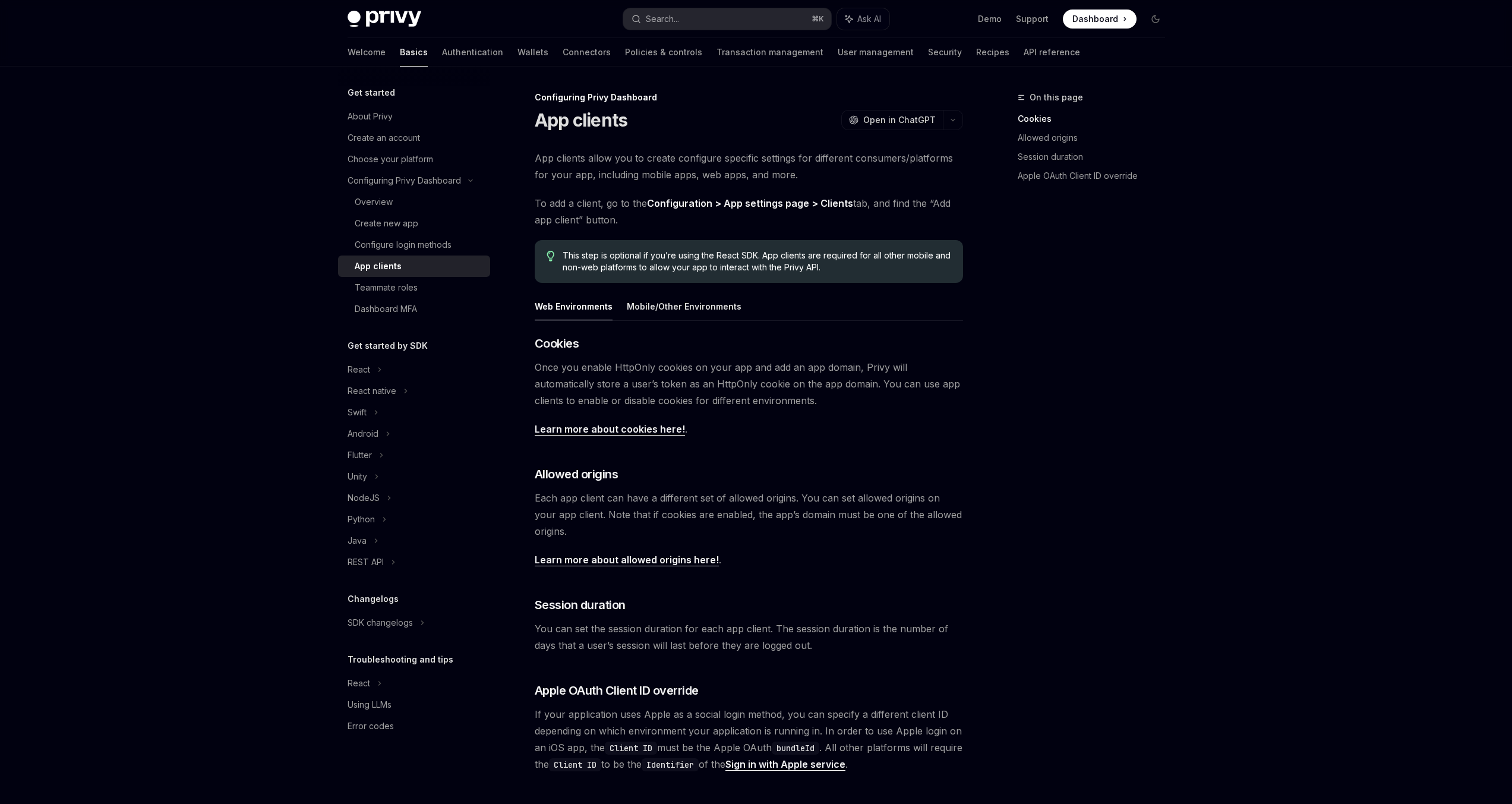
click at [738, 163] on span "App clients allow you to create configure specific settings for different consu…" at bounding box center [748, 166] width 428 height 33
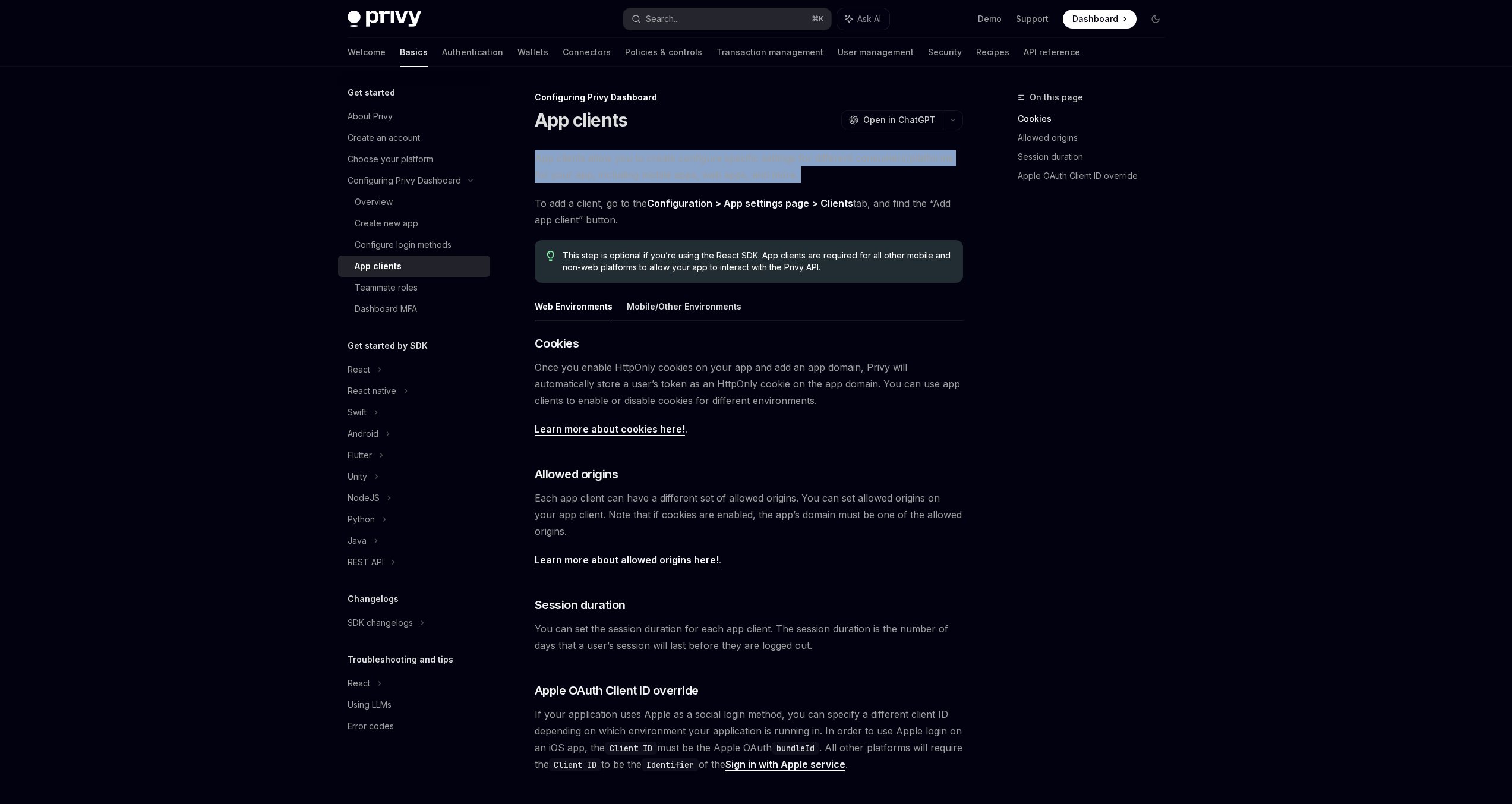
click at [738, 163] on span "App clients allow you to create configure specific settings for different consu…" at bounding box center [748, 166] width 428 height 33
click at [743, 167] on span "App clients allow you to create configure specific settings for different consu…" at bounding box center [748, 166] width 428 height 33
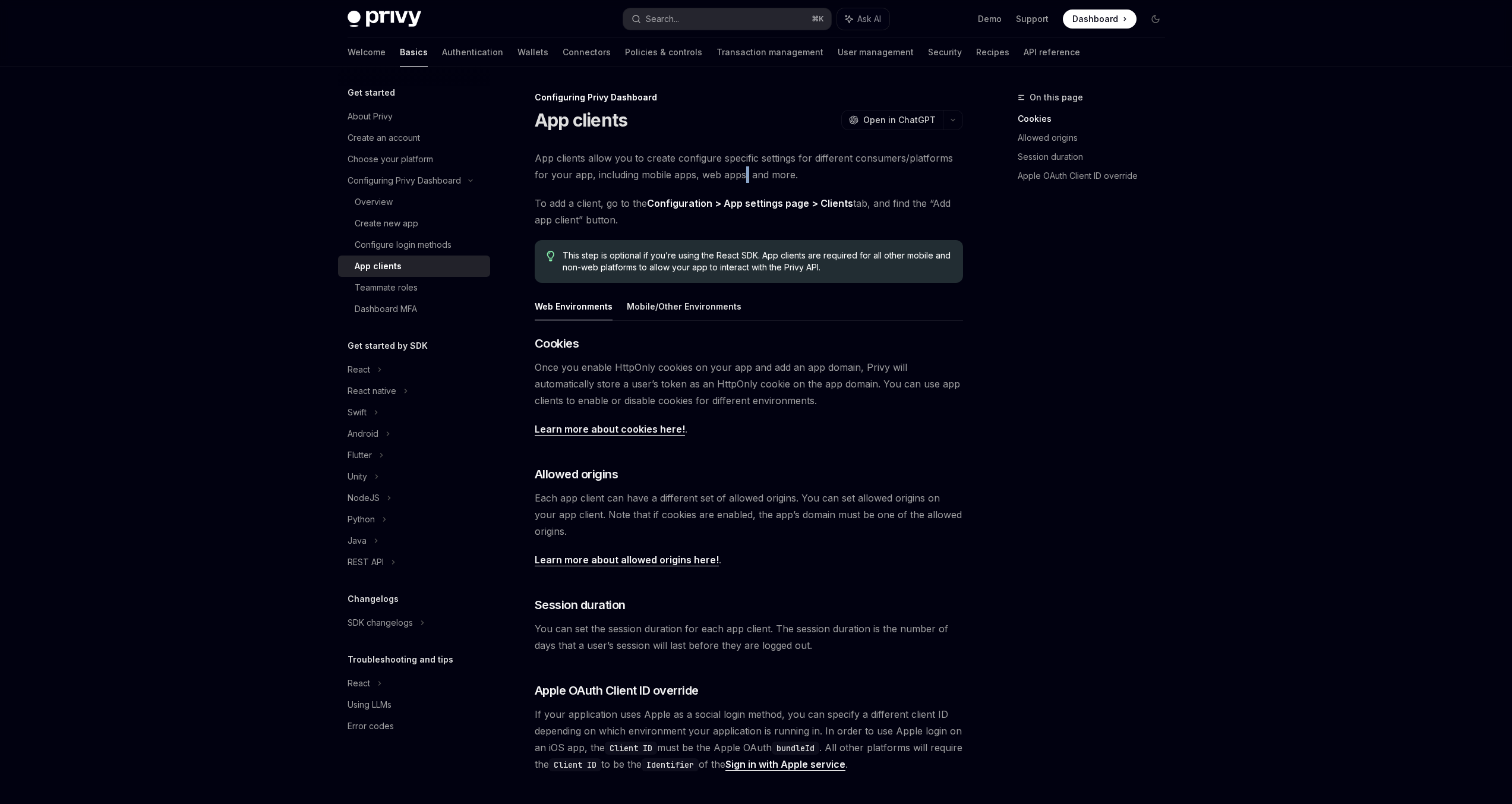
click at [743, 167] on span "App clients allow you to create configure specific settings for different consu…" at bounding box center [748, 166] width 428 height 33
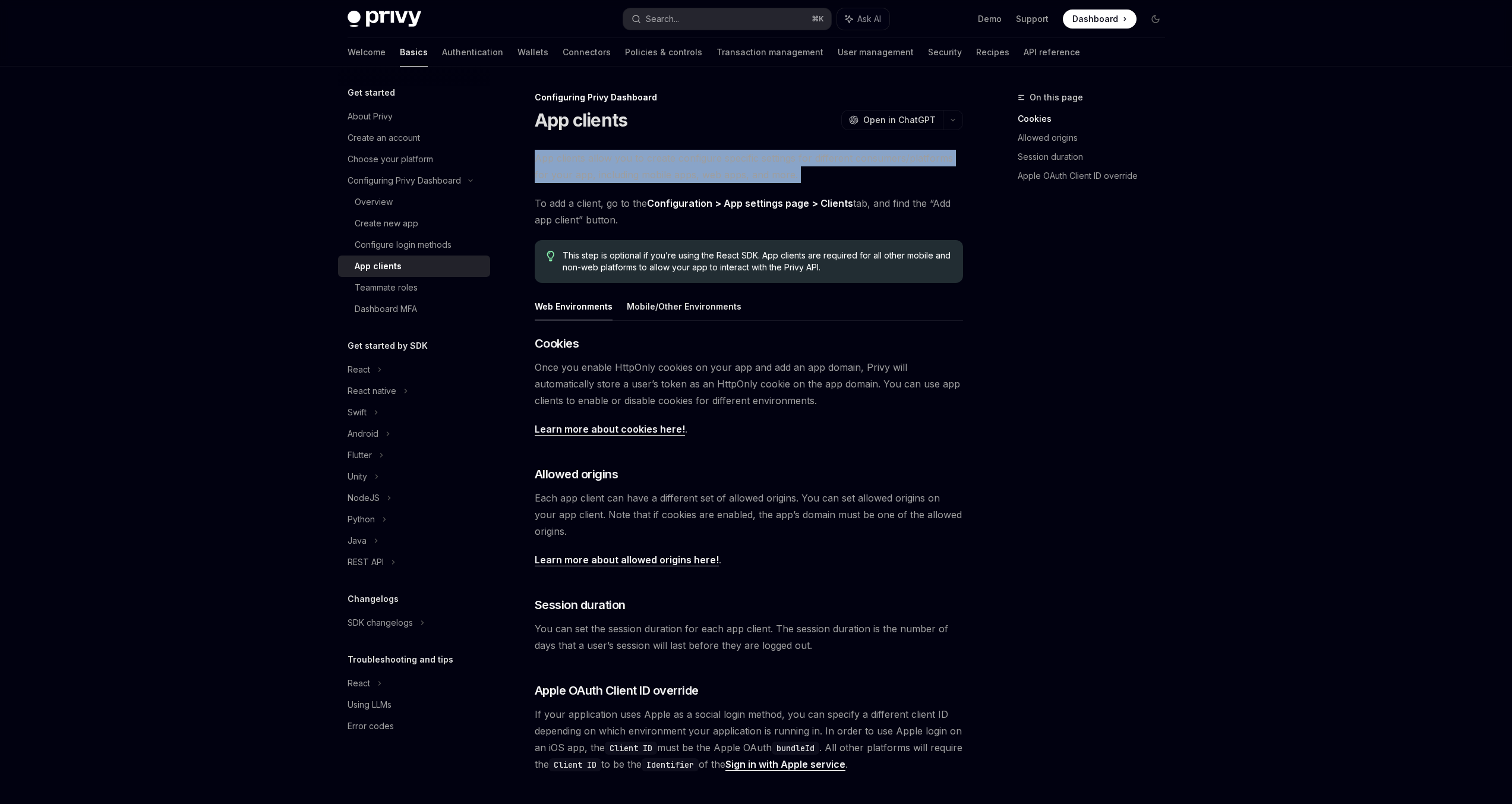
click at [743, 167] on span "App clients allow you to create configure specific settings for different consu…" at bounding box center [748, 166] width 428 height 33
click at [743, 161] on span "App clients allow you to create configure specific settings for different consu…" at bounding box center [748, 166] width 428 height 33
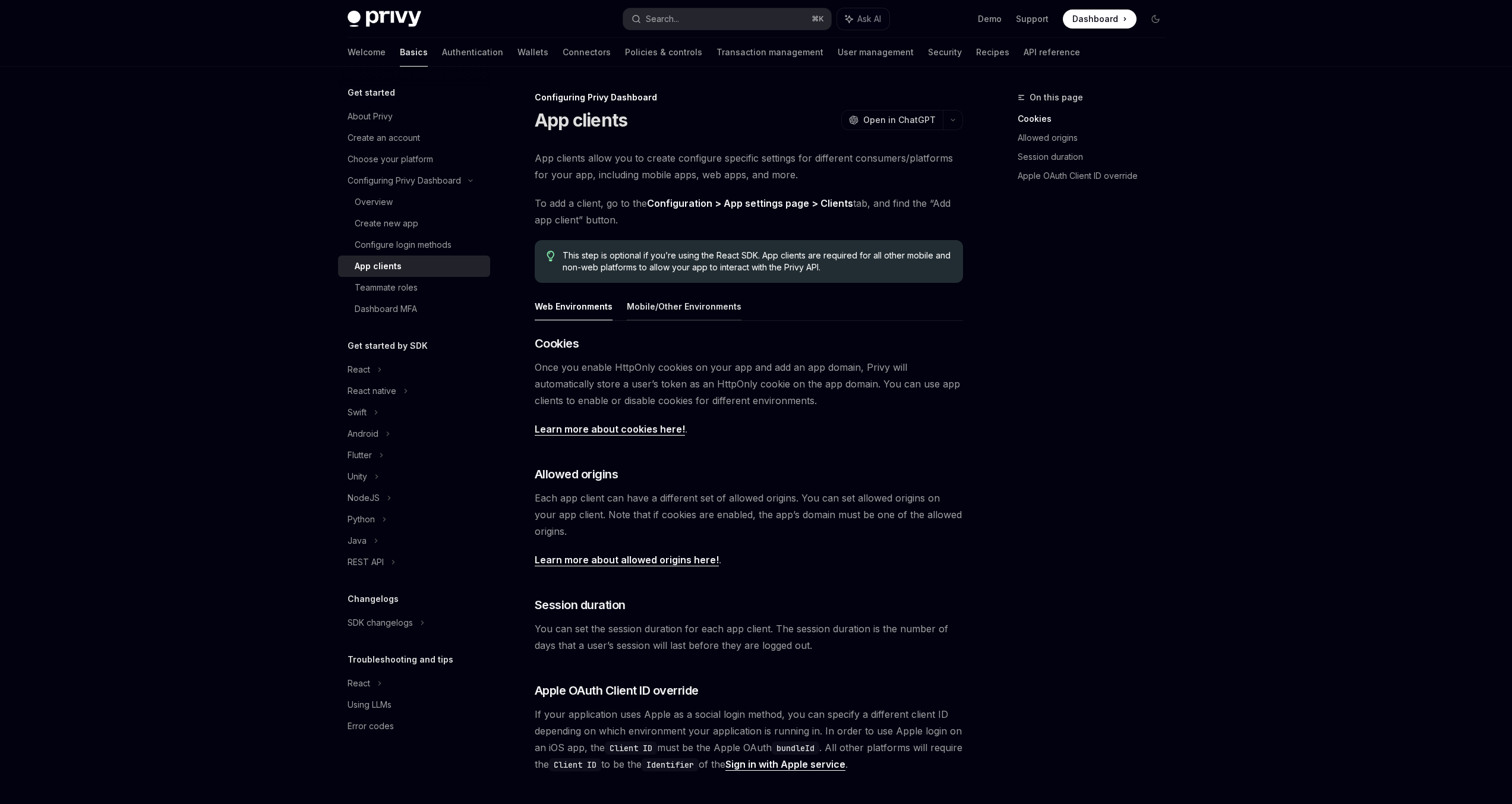
click at [669, 307] on button "Mobile/Other Environments" at bounding box center [684, 306] width 115 height 28
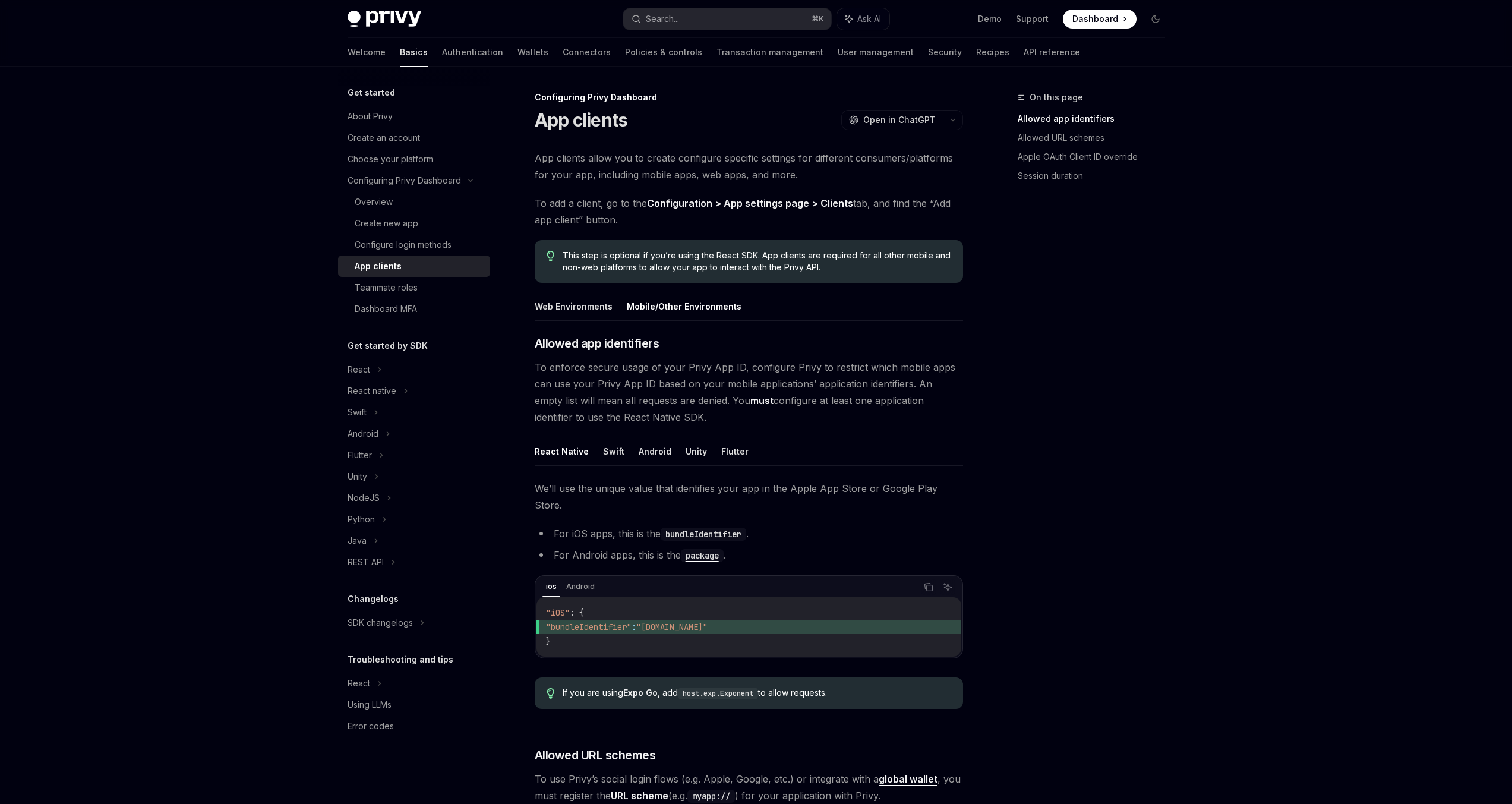
click at [579, 310] on button "Web Environments" at bounding box center [573, 306] width 78 height 28
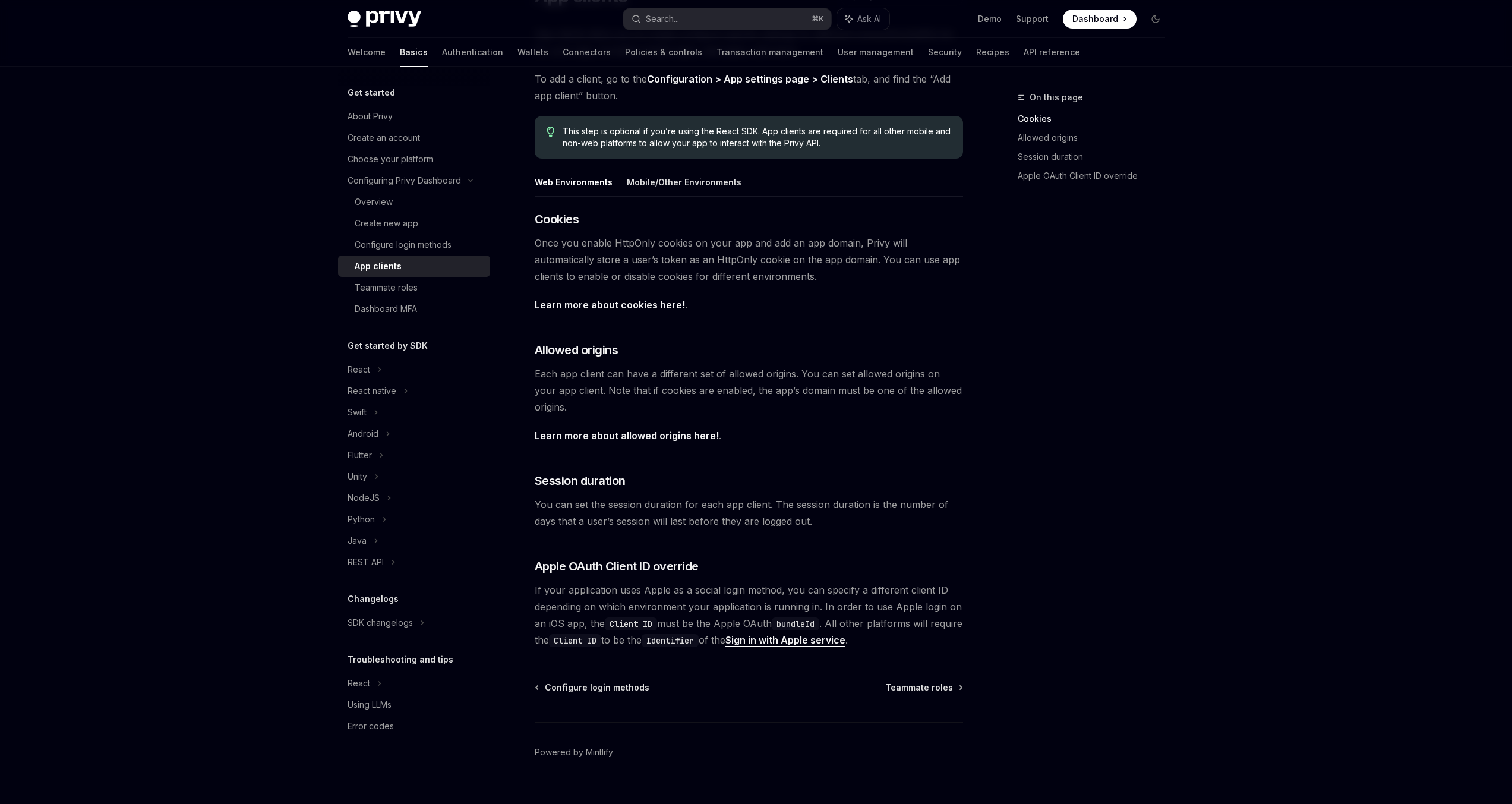
scroll to position [37, 0]
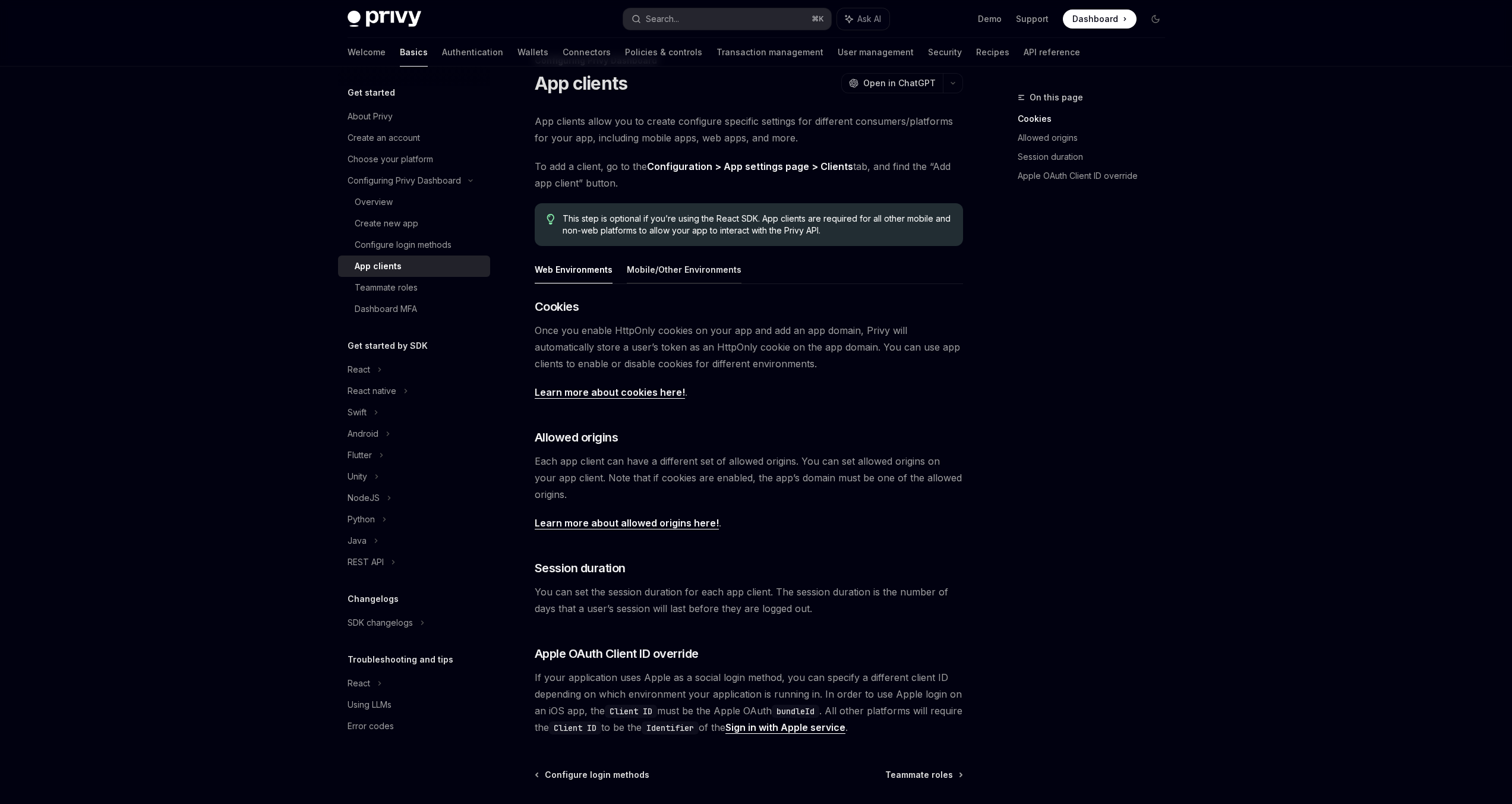
click at [673, 258] on button "Mobile/Other Environments" at bounding box center [684, 269] width 115 height 28
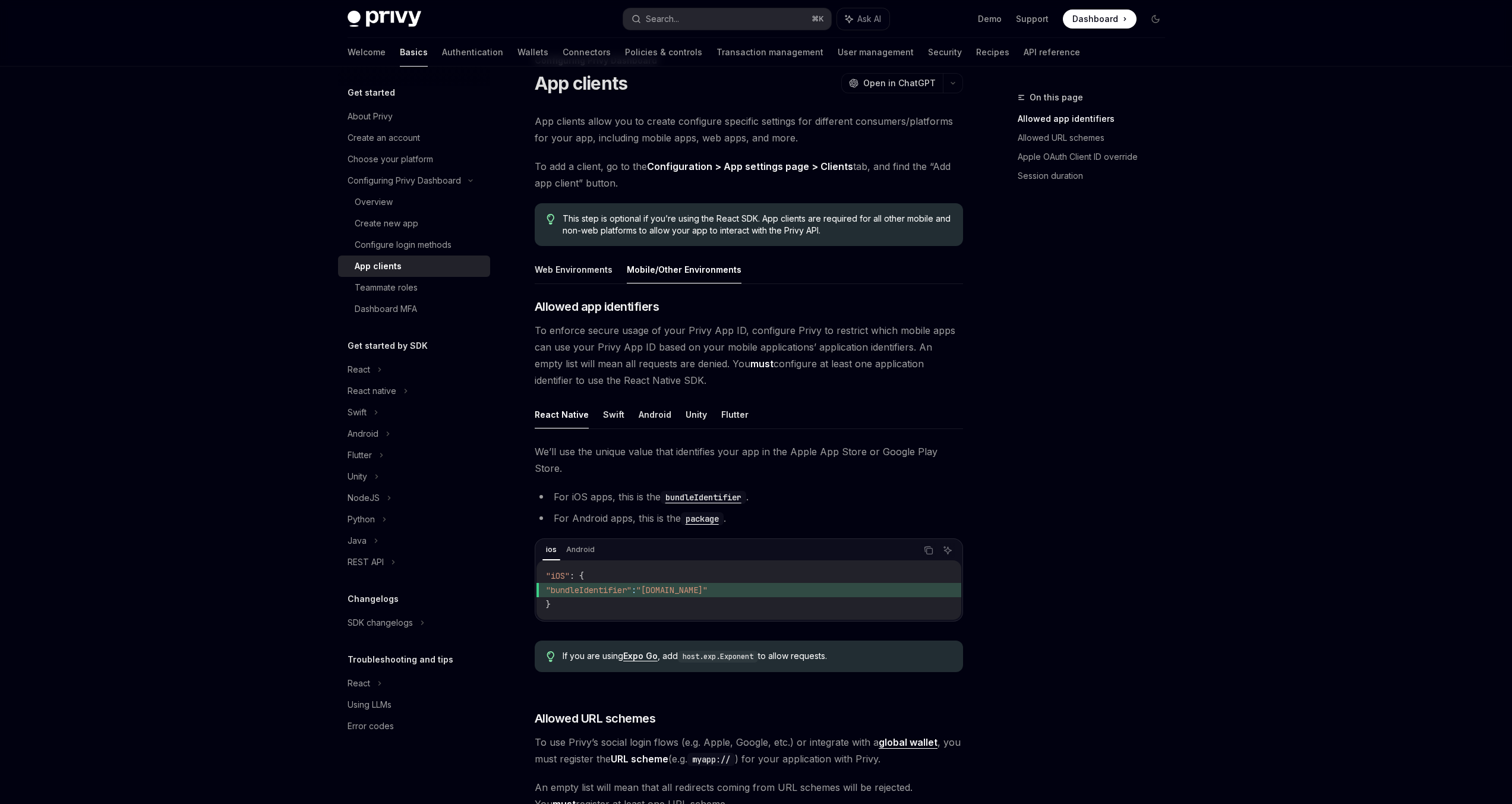
click at [678, 264] on button "Mobile/Other Environments" at bounding box center [684, 269] width 115 height 28
type textarea "*"
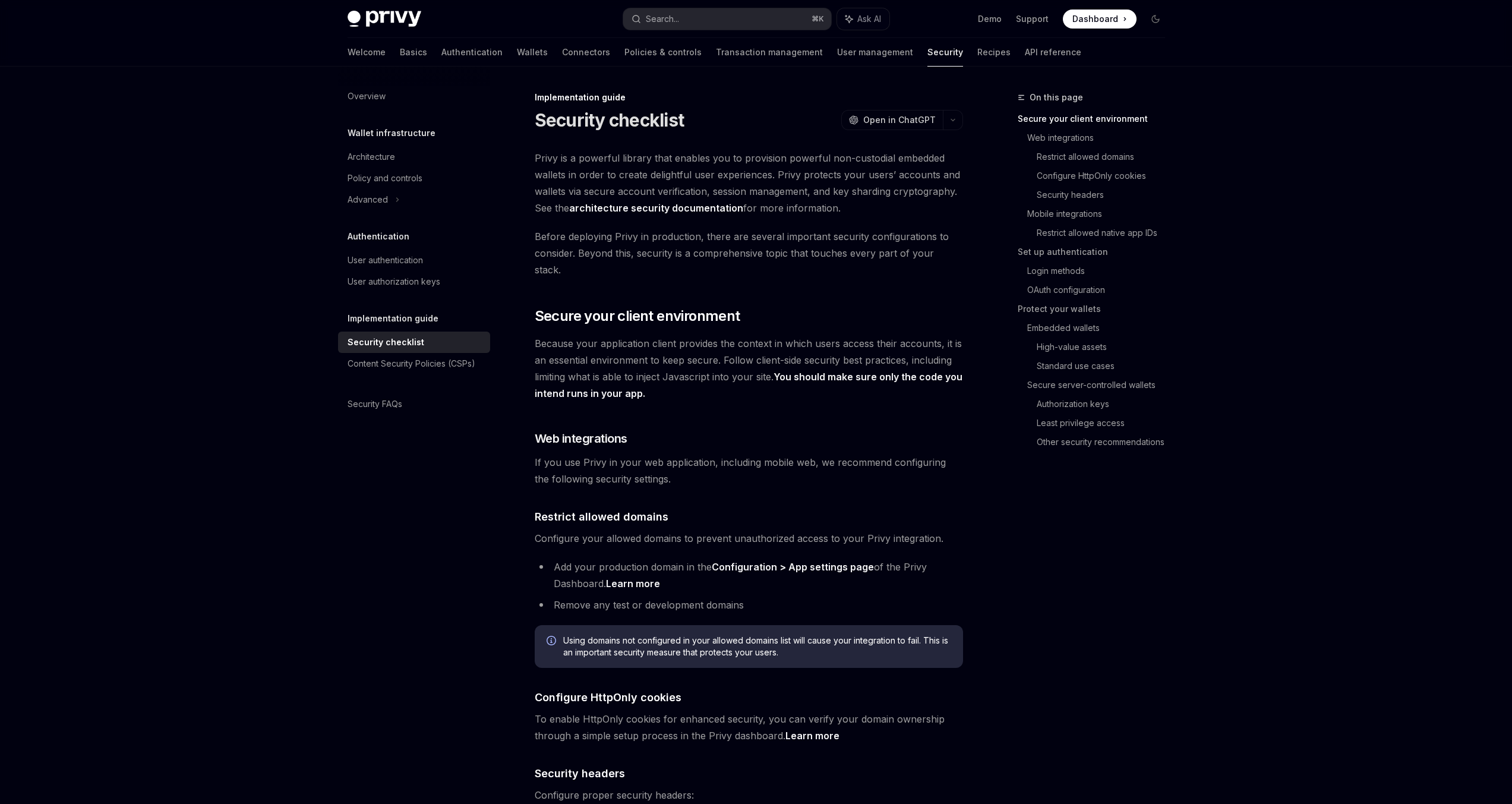
scroll to position [312, 0]
